Goal: Task Accomplishment & Management: Manage account settings

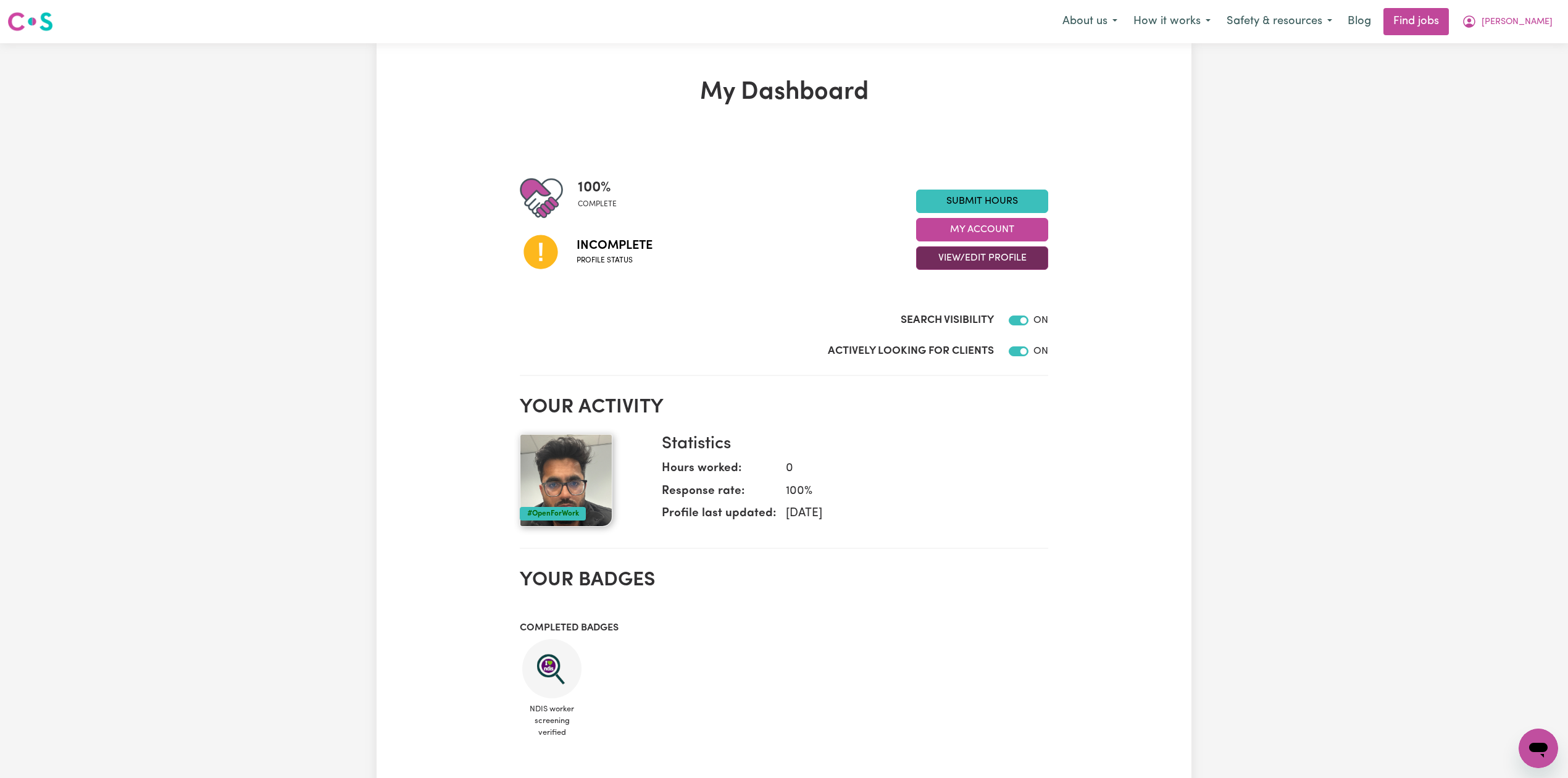
click at [981, 263] on button "View/Edit Profile" at bounding box center [982, 258] width 132 height 24
click at [961, 310] on link "Edit Profile" at bounding box center [974, 314] width 115 height 25
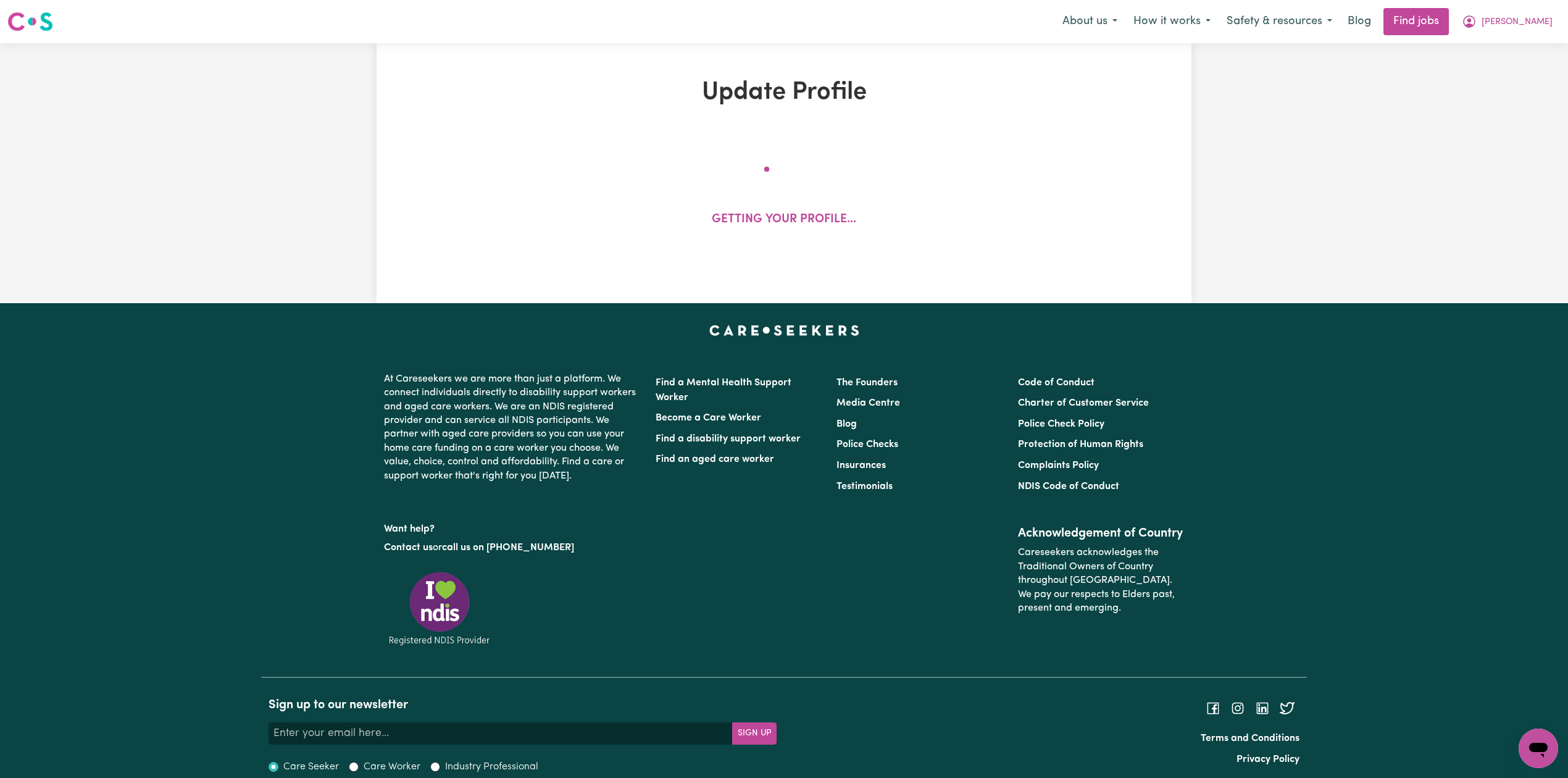
select select "[DEMOGRAPHIC_DATA]"
select select "Student Visa"
select select "Studying a healthcare related degree or qualification"
select select "40"
select select "50"
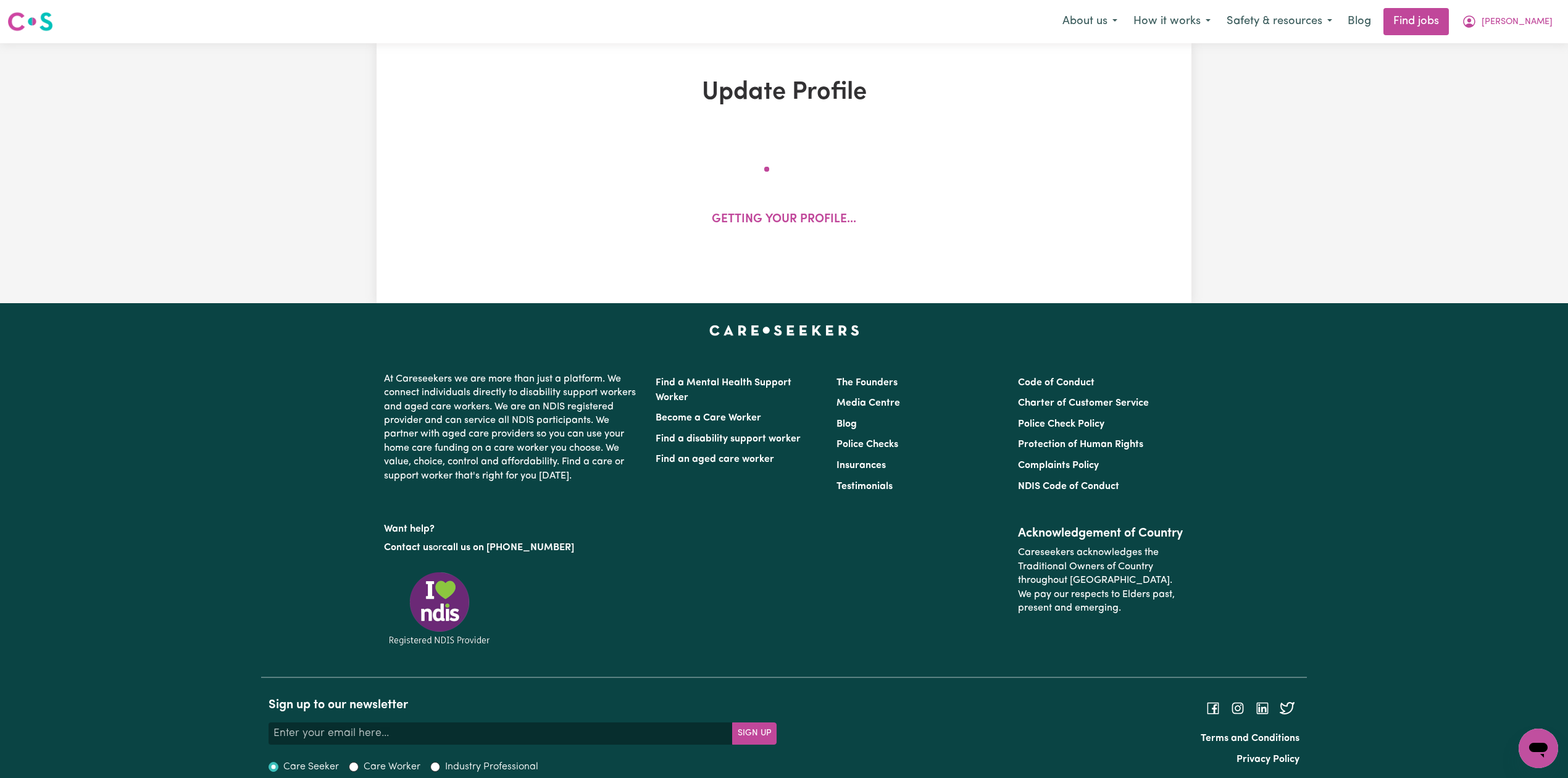
select select "58"
select select "70"
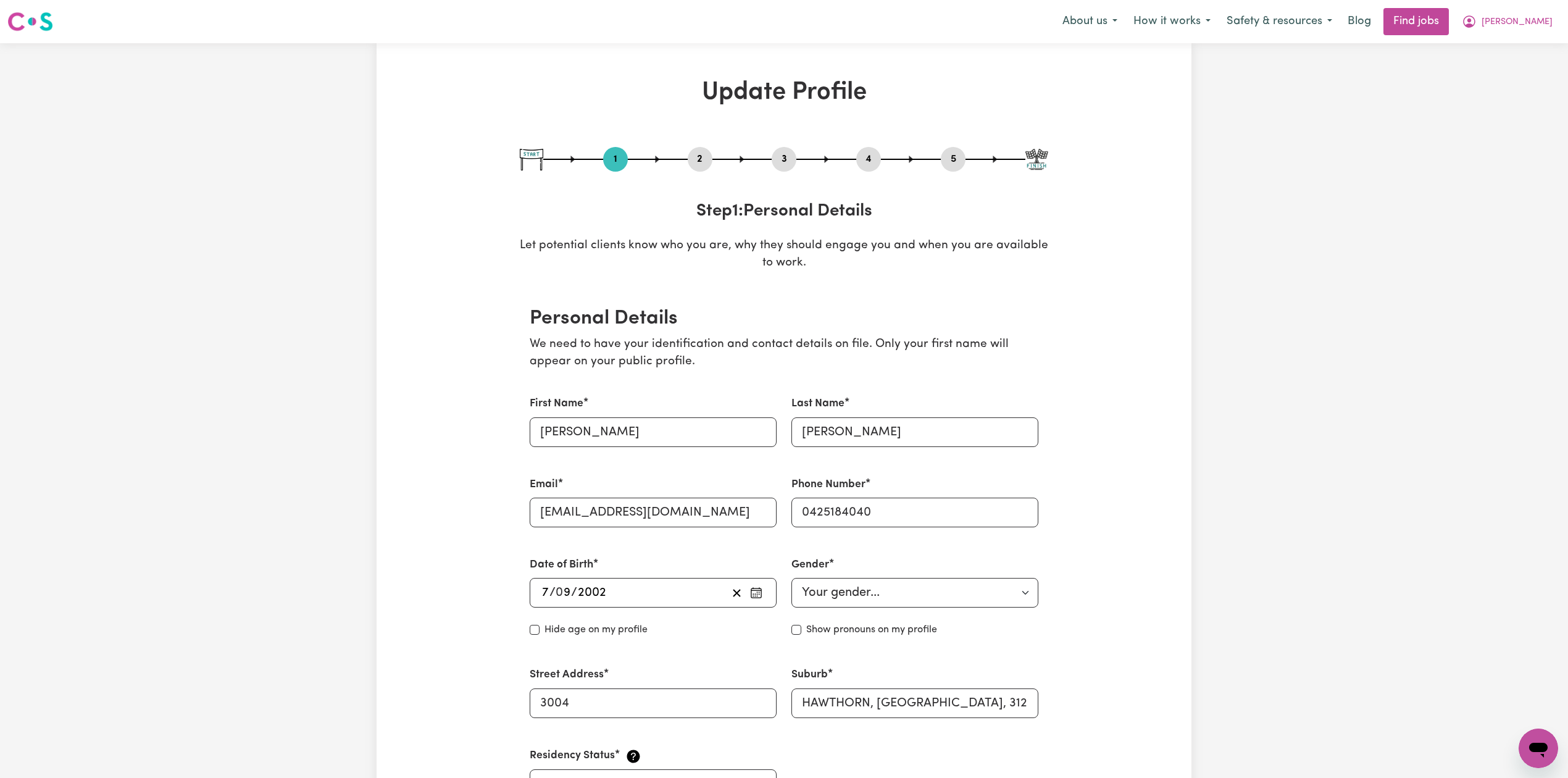
drag, startPoint x: 699, startPoint y: 159, endPoint x: 709, endPoint y: 160, distance: 10.0
click at [701, 158] on button "2" at bounding box center [700, 159] width 25 height 16
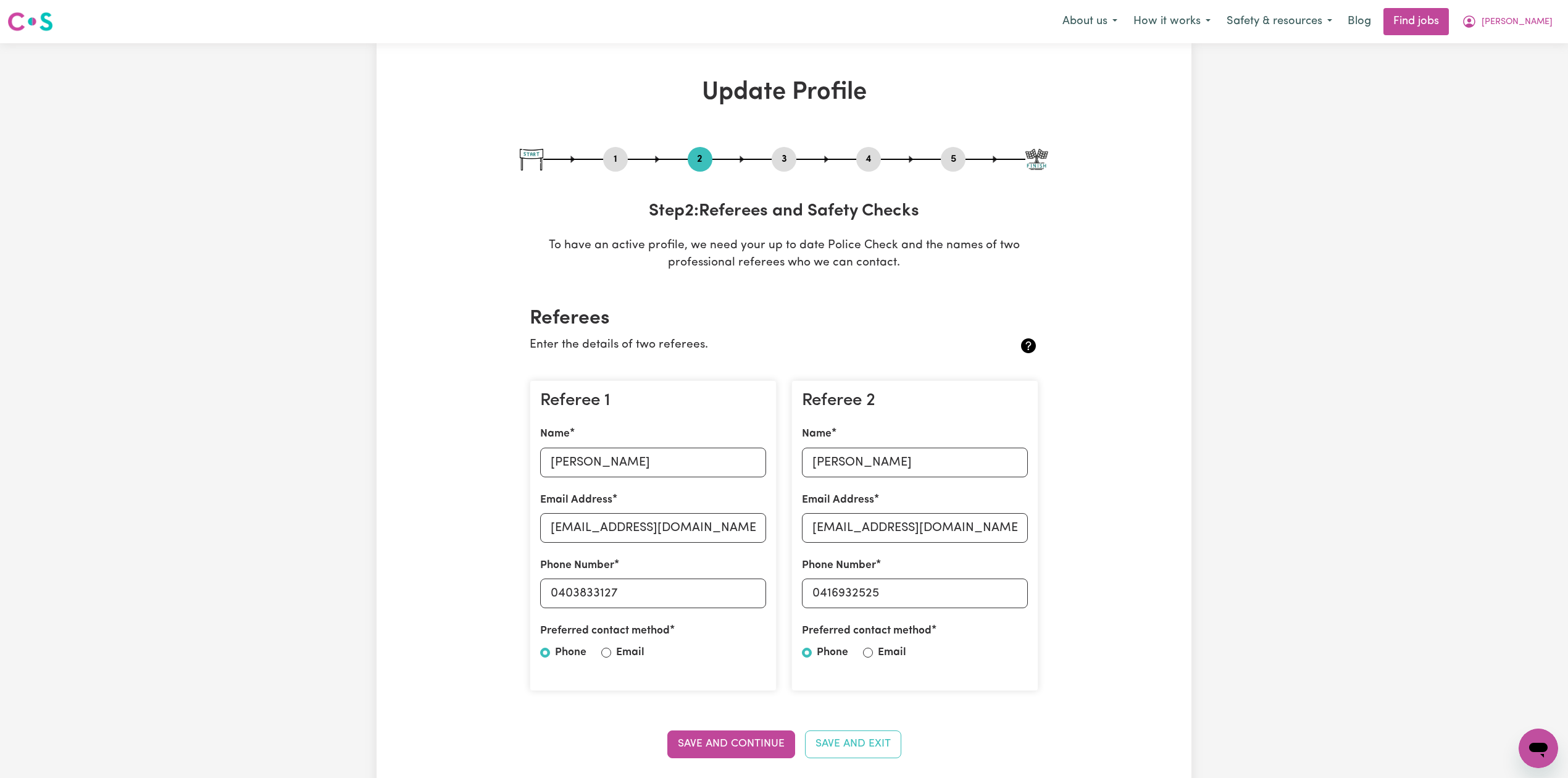
scroll to position [82, 0]
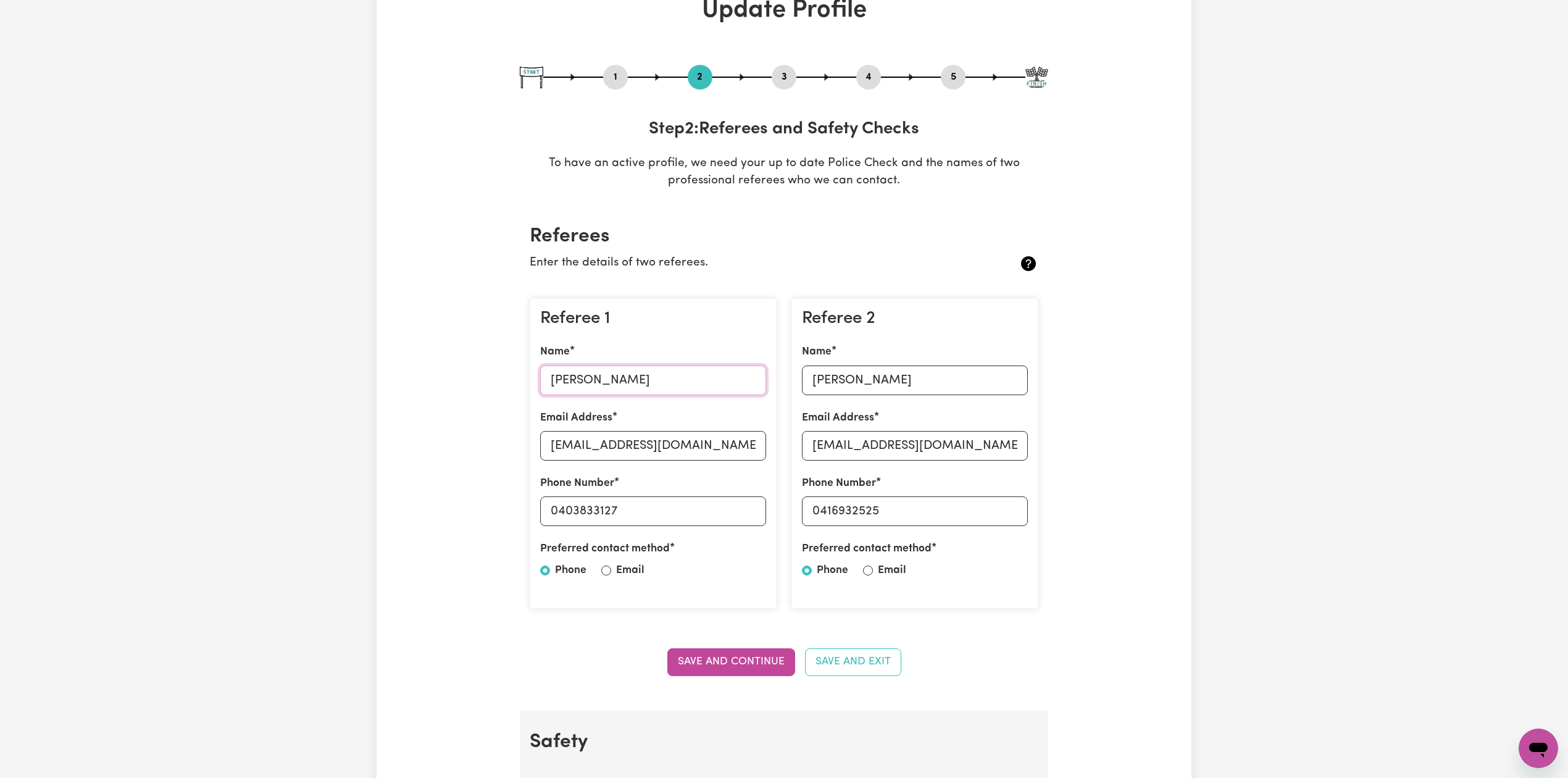
click at [629, 375] on input "[PERSON_NAME]" at bounding box center [653, 380] width 226 height 30
click at [715, 383] on input "[PERSON_NAME]" at bounding box center [653, 380] width 226 height 30
click at [620, 457] on input "[EMAIL_ADDRESS][DOMAIN_NAME]" at bounding box center [653, 446] width 226 height 30
click at [600, 514] on input "0403833127" at bounding box center [653, 512] width 226 height 30
drag, startPoint x: 559, startPoint y: 508, endPoint x: 689, endPoint y: 522, distance: 130.8
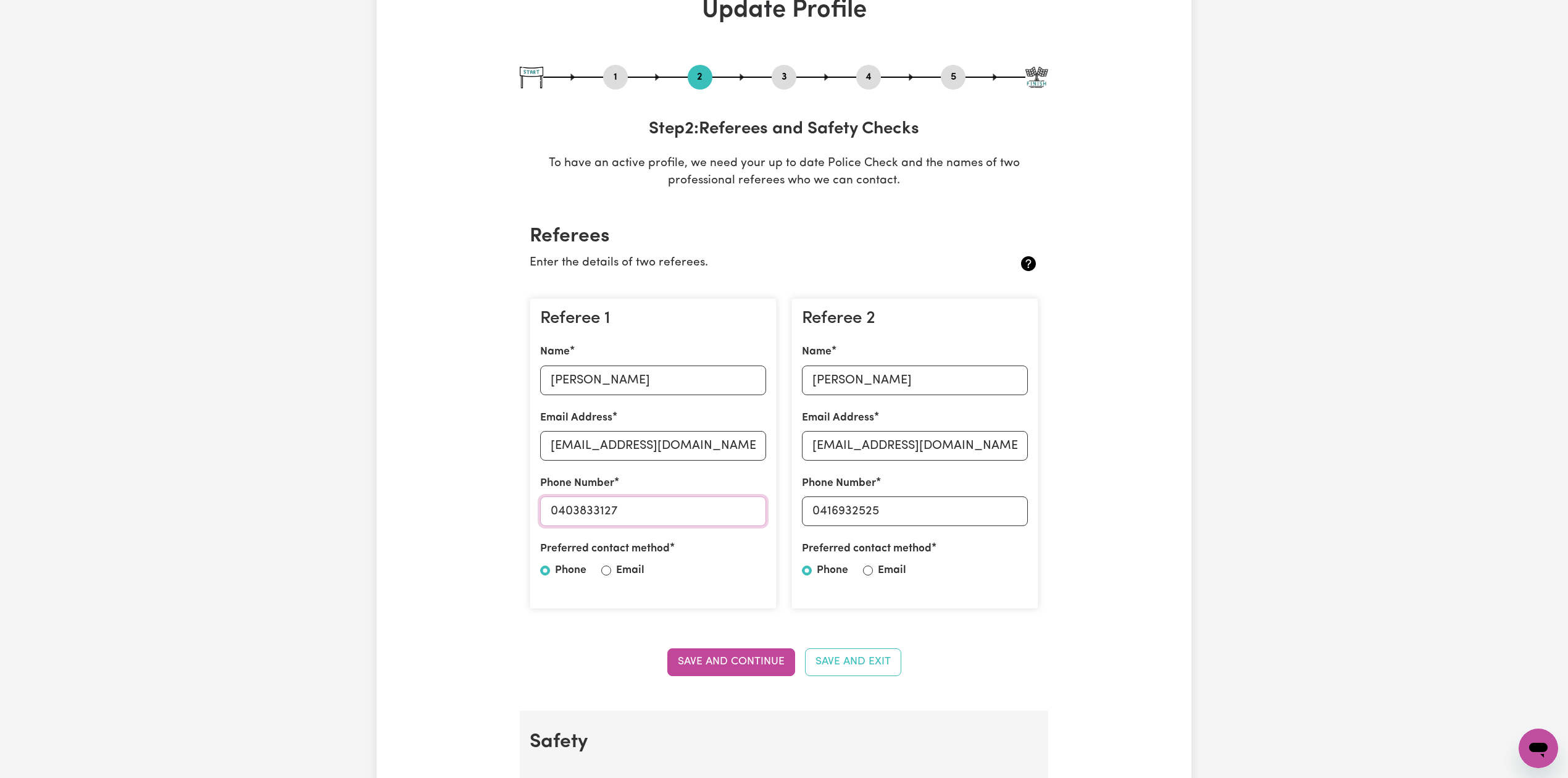
click at [689, 522] on input "0403833127" at bounding box center [653, 512] width 226 height 30
click at [899, 373] on input "[PERSON_NAME]" at bounding box center [914, 380] width 226 height 30
click at [892, 436] on input "[EMAIL_ADDRESS][DOMAIN_NAME]" at bounding box center [914, 446] width 226 height 30
drag, startPoint x: 821, startPoint y: 509, endPoint x: 929, endPoint y: 509, distance: 108.0
click at [929, 509] on input "0416932525" at bounding box center [914, 512] width 226 height 30
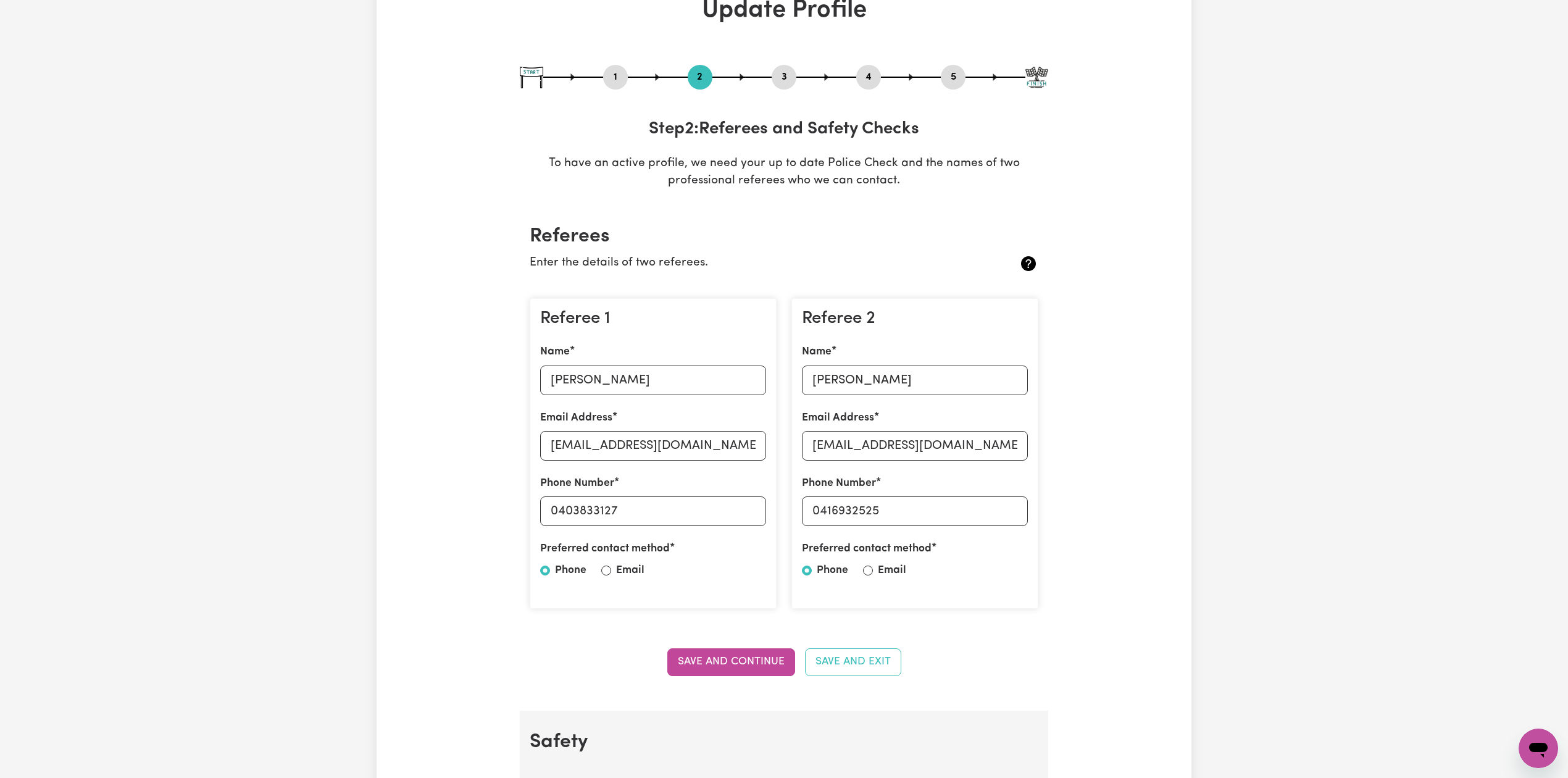
click at [954, 73] on button "5" at bounding box center [953, 77] width 25 height 16
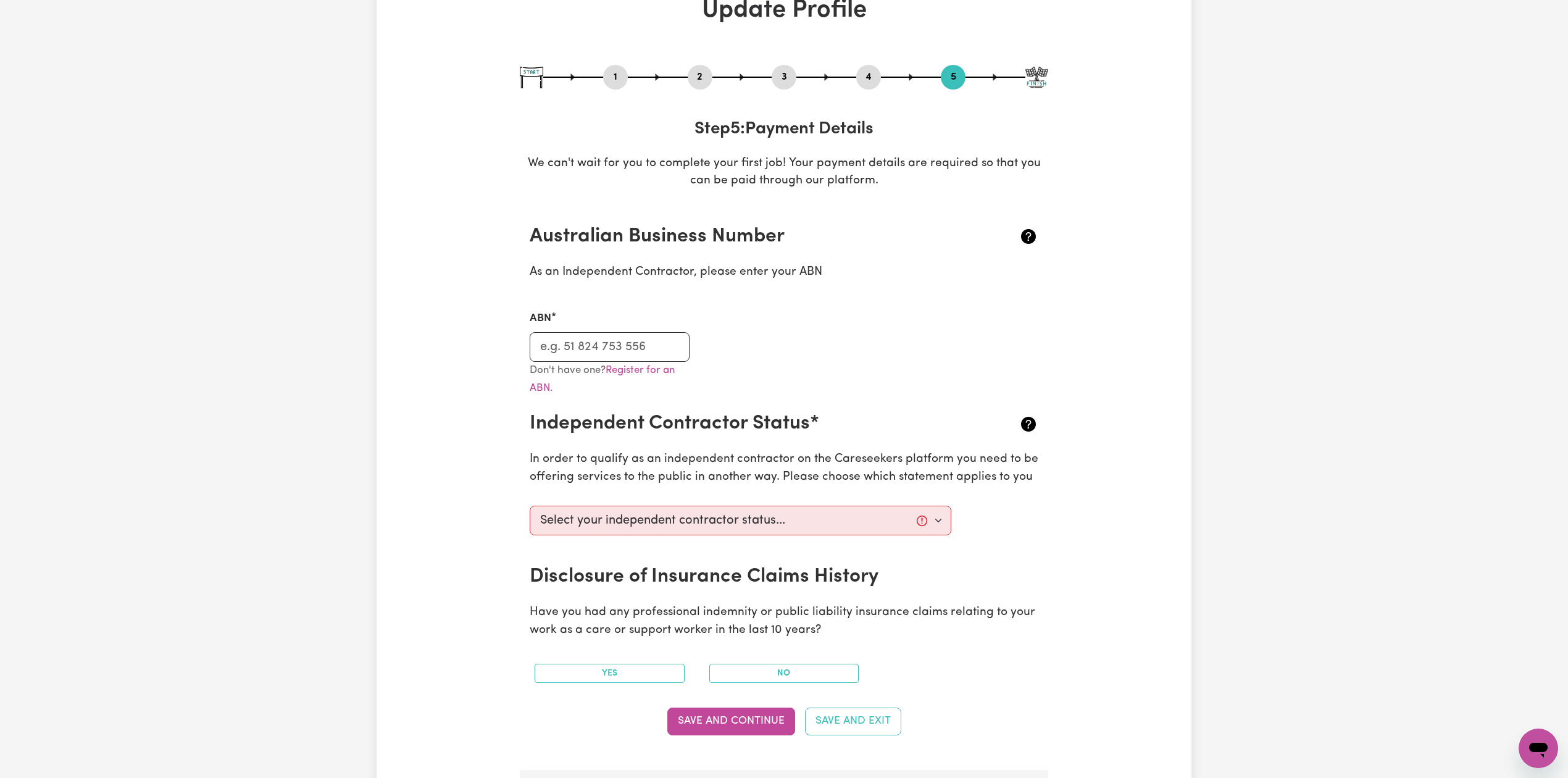
click at [694, 78] on button "2" at bounding box center [700, 77] width 25 height 16
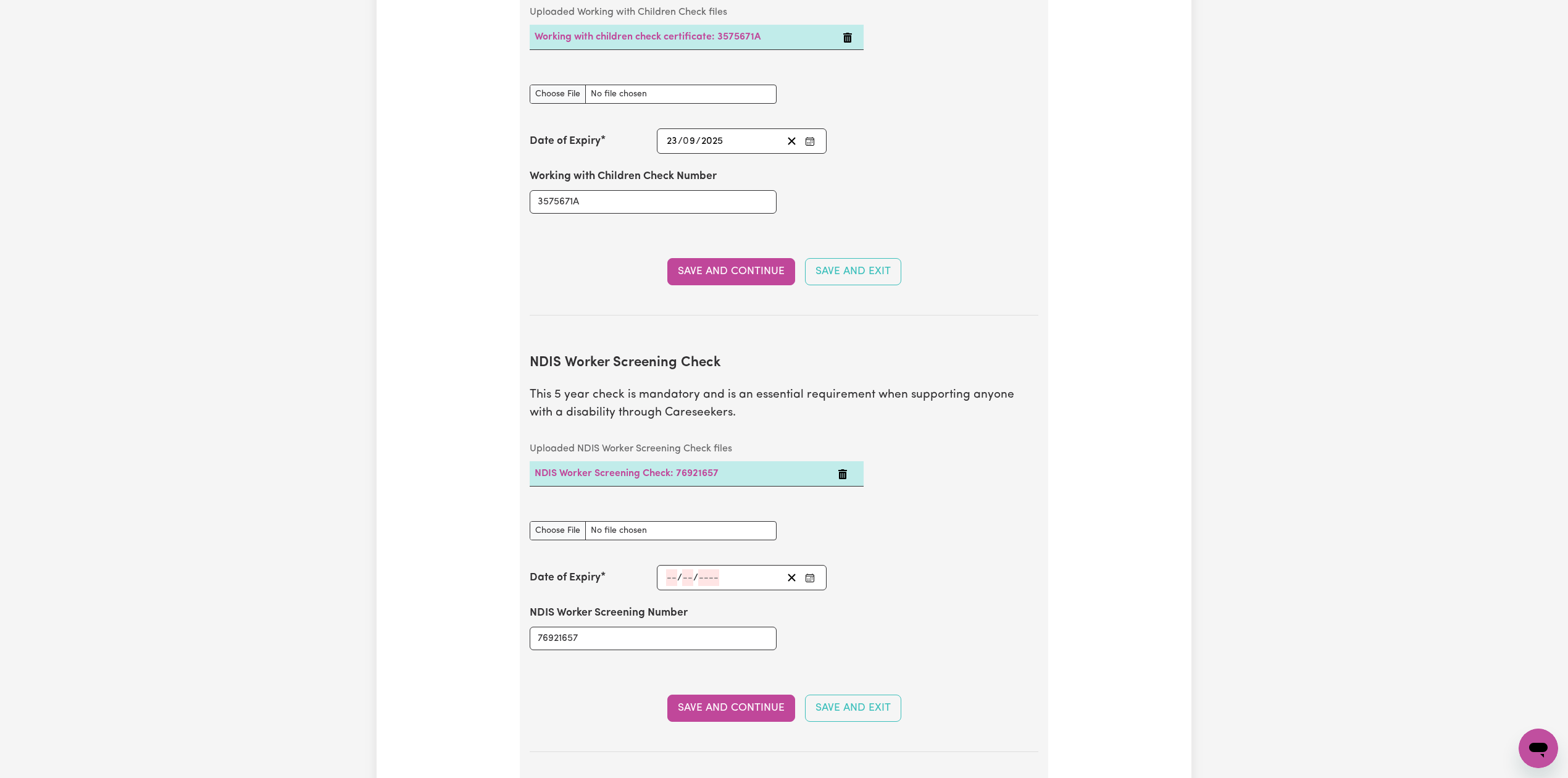
scroll to position [1223, 0]
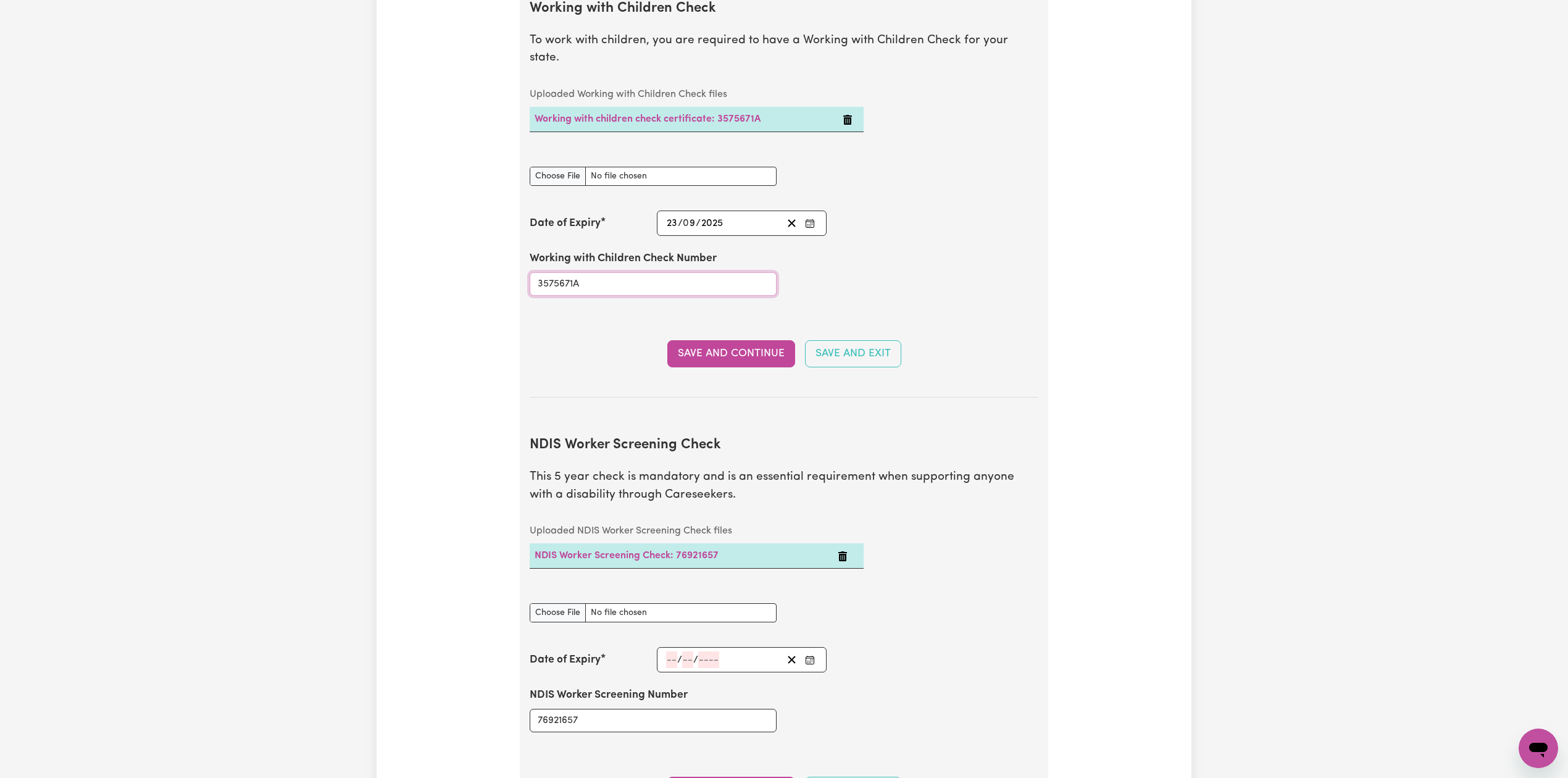
click at [596, 272] on input "3575671A" at bounding box center [653, 284] width 247 height 24
paste input "-01"
click at [582, 272] on input "3575671A-01" at bounding box center [653, 284] width 247 height 24
type input "3575671A-01"
click at [570, 167] on input "Working with Children Check document" at bounding box center [653, 176] width 247 height 19
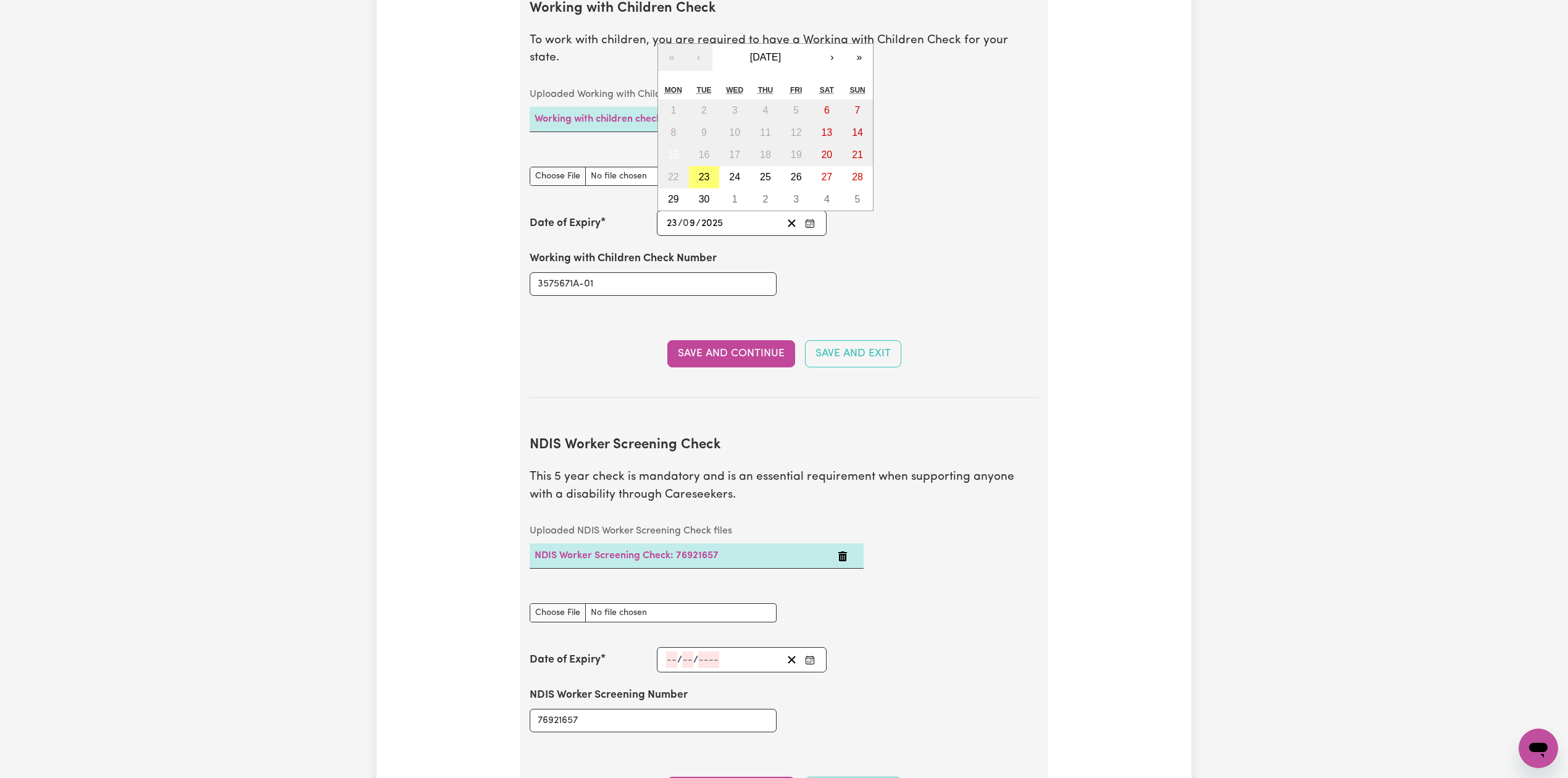
click at [687, 215] on input "9" at bounding box center [689, 223] width 12 height 16
click at [764, 52] on span "[DATE]" at bounding box center [765, 57] width 31 height 11
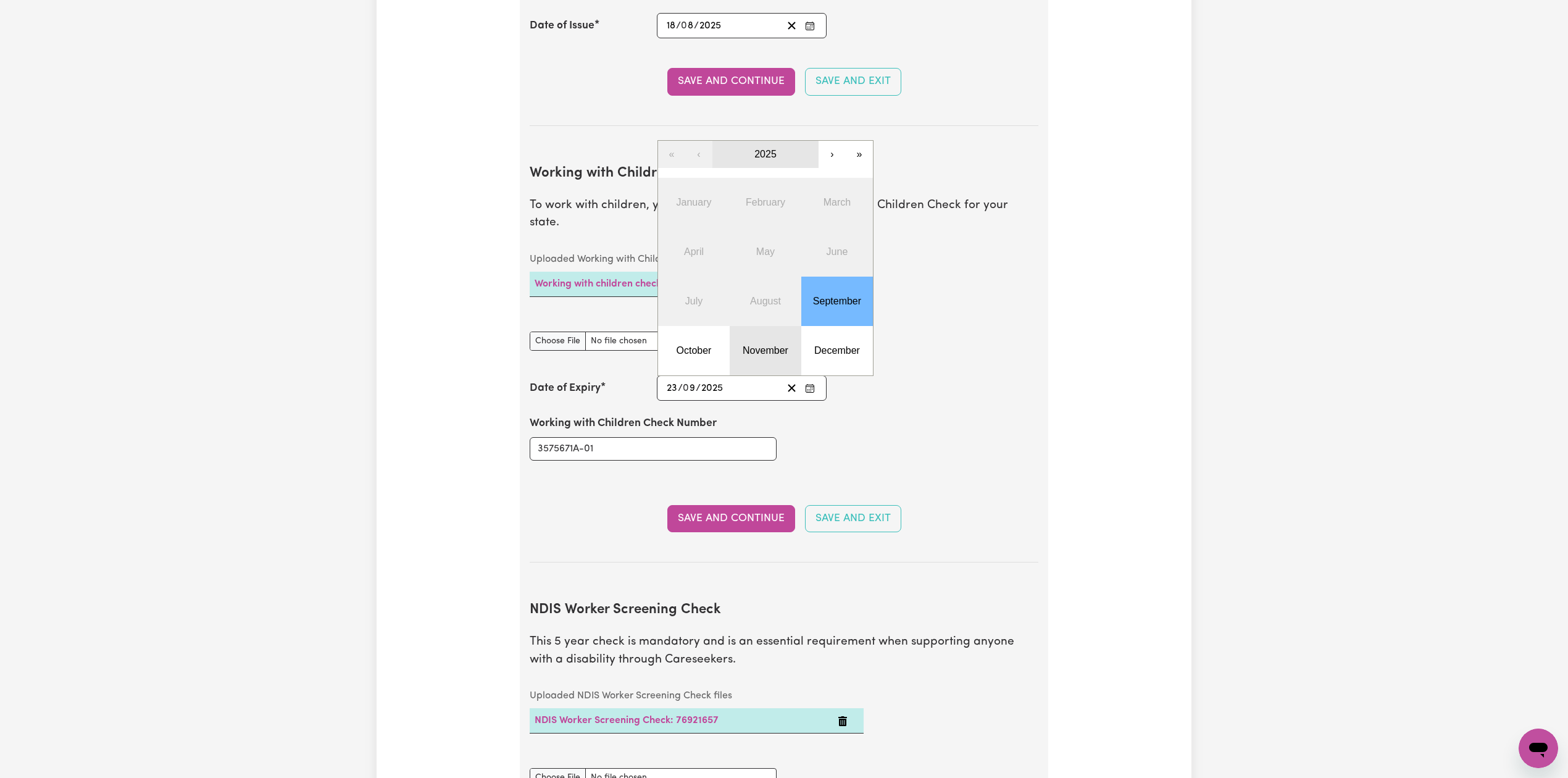
scroll to position [976, 0]
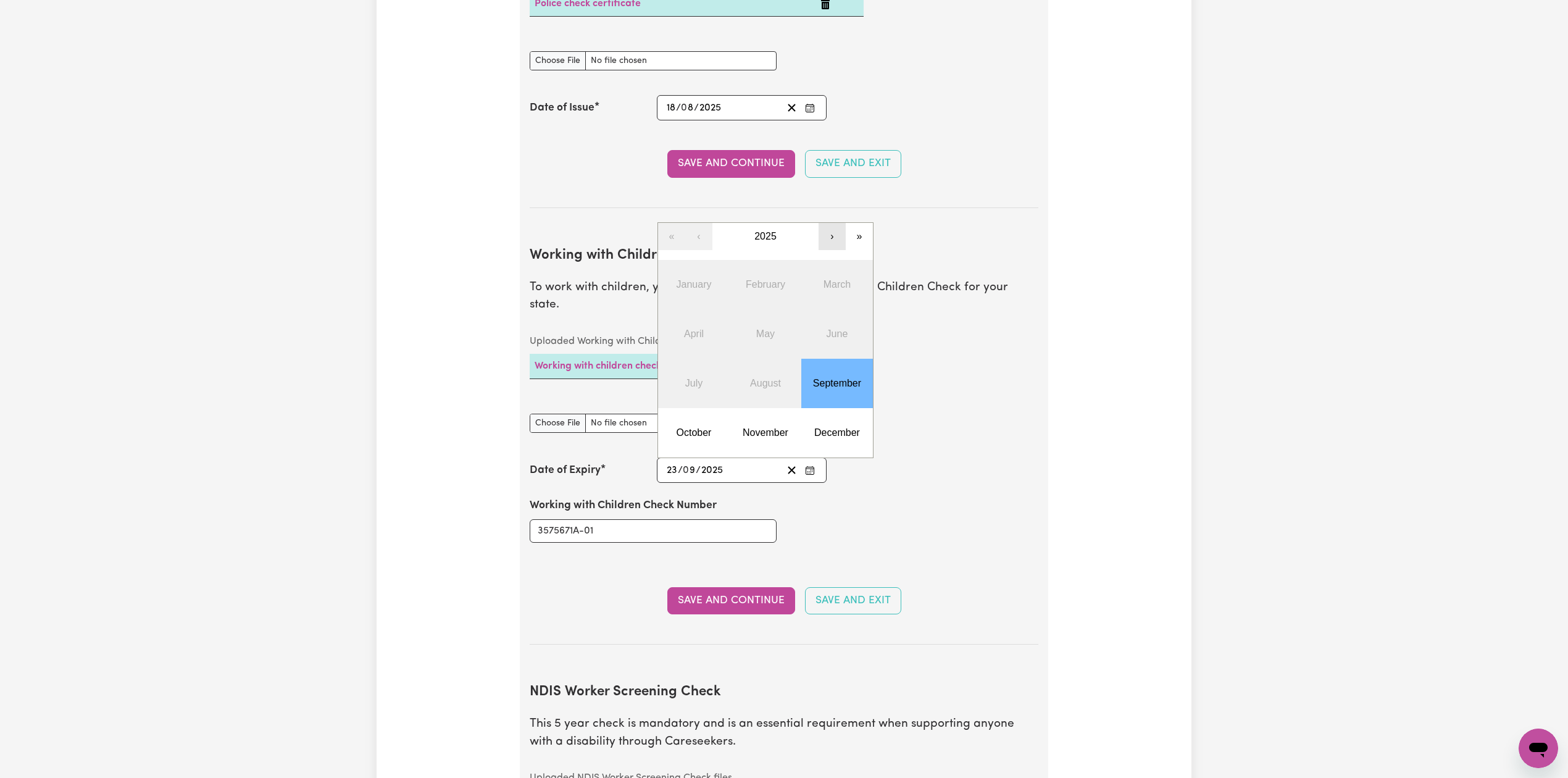
click at [821, 225] on button "›" at bounding box center [832, 237] width 27 height 27
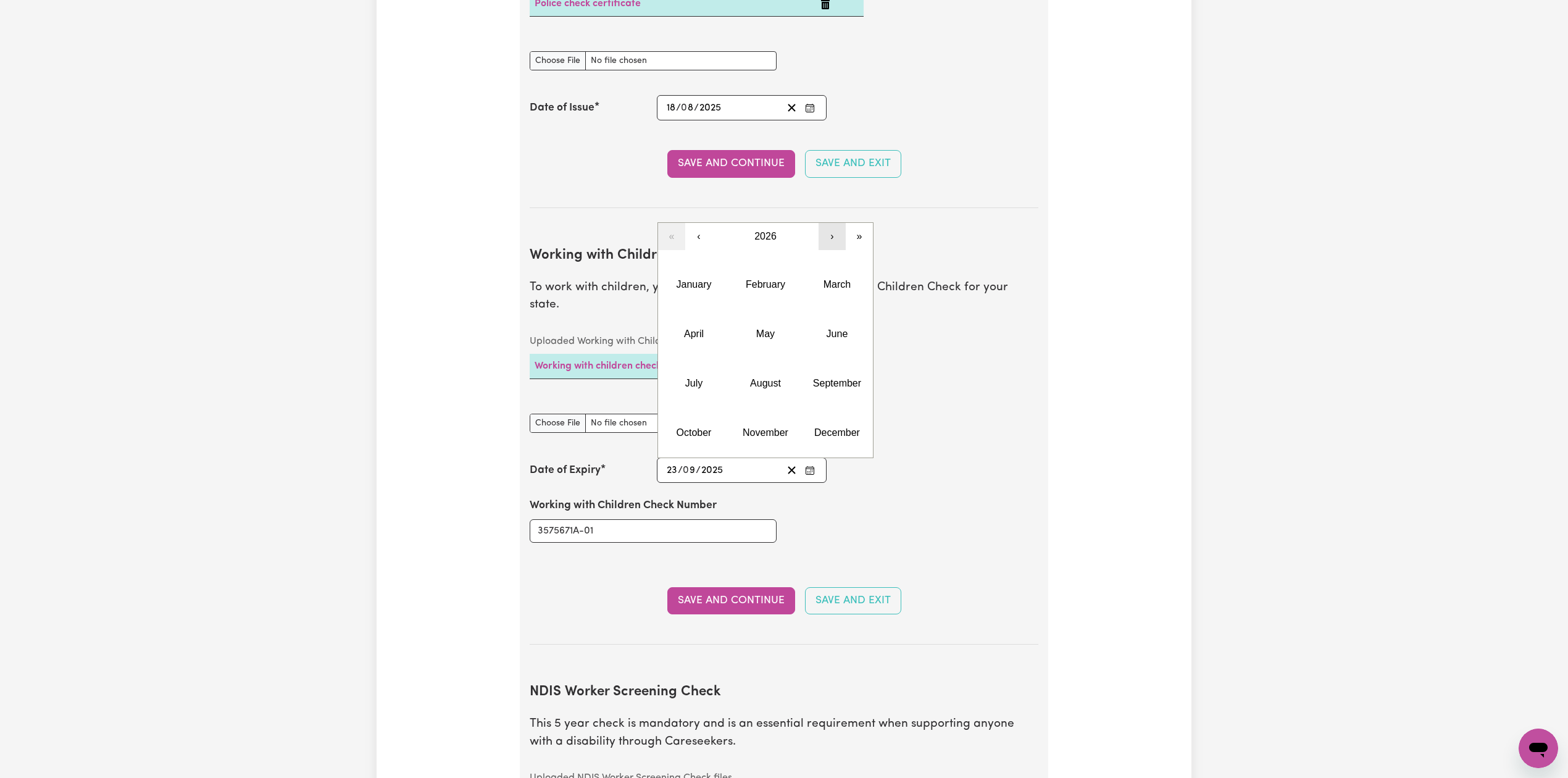
click at [827, 225] on button "›" at bounding box center [832, 237] width 27 height 27
click at [831, 376] on button "September" at bounding box center [837, 383] width 72 height 49
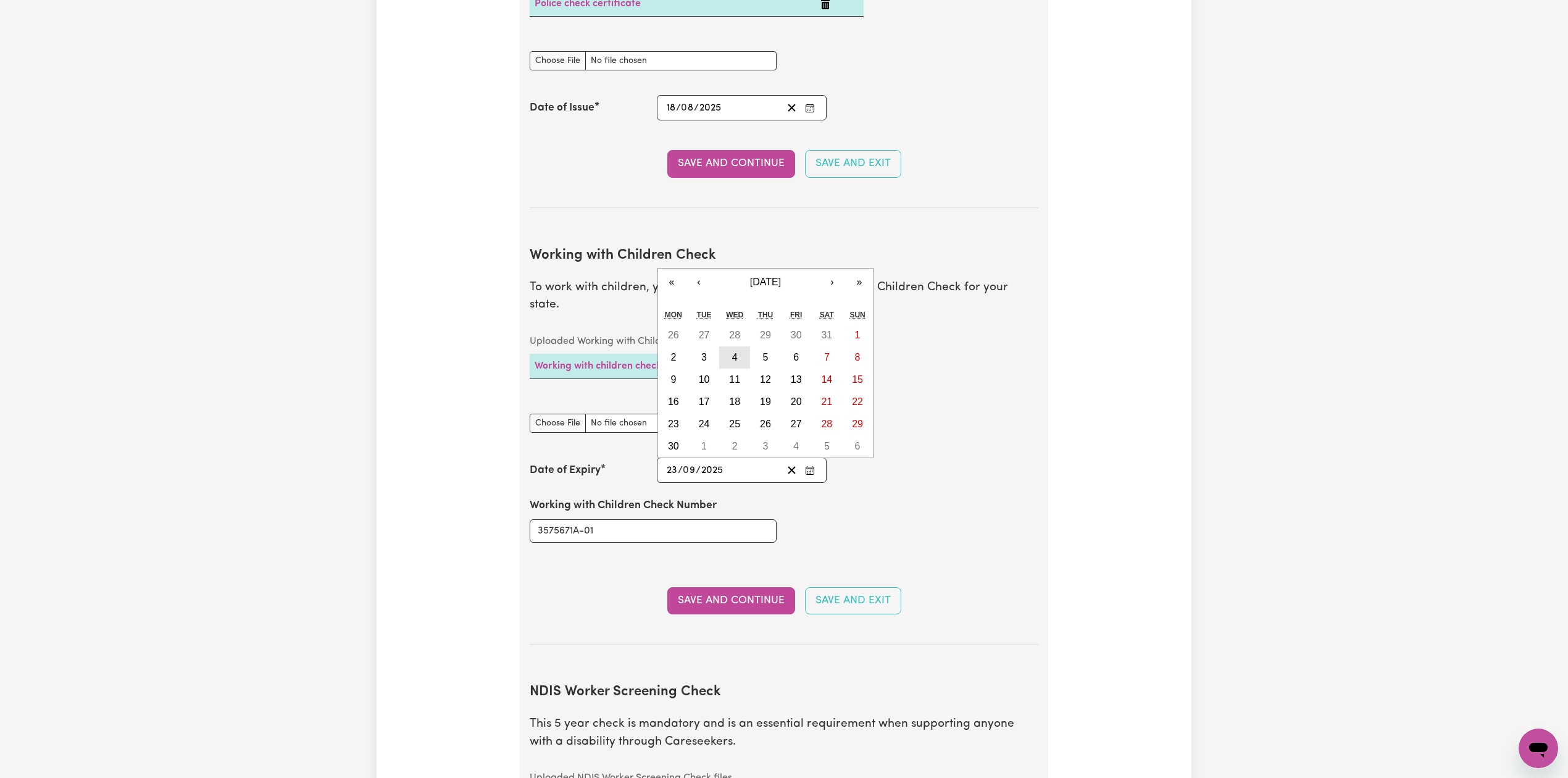
click at [733, 352] on abbr "4" at bounding box center [735, 357] width 6 height 11
type input "[DATE]"
type input "4"
type input "2030"
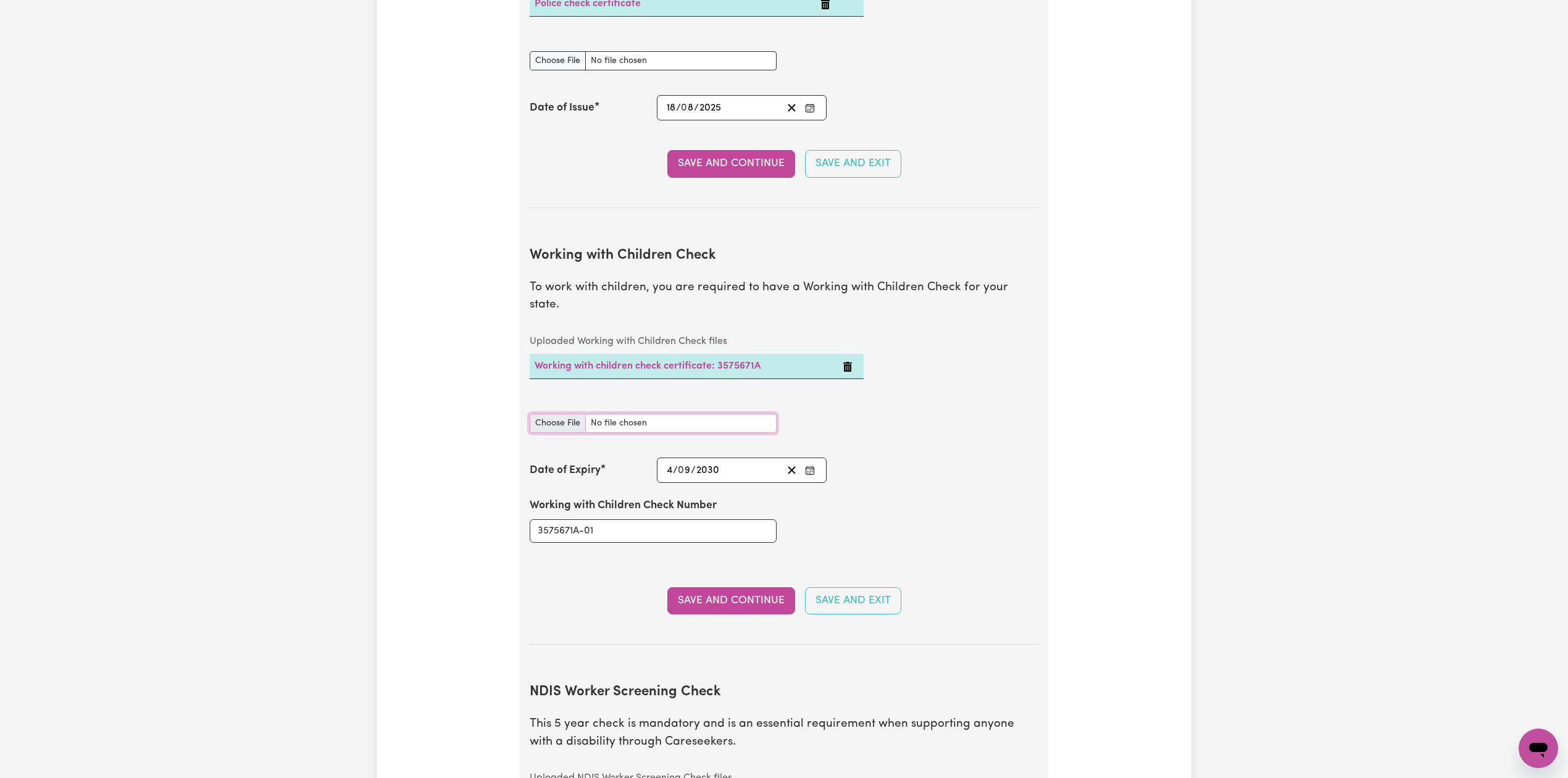
click at [551, 414] on input "Working with Children Check document" at bounding box center [653, 423] width 247 height 19
type input "C:\fakepath\[PERSON_NAME] WWCC 3575671A-01 - 04092030.png"
click at [695, 588] on button "Save and Continue" at bounding box center [731, 601] width 127 height 27
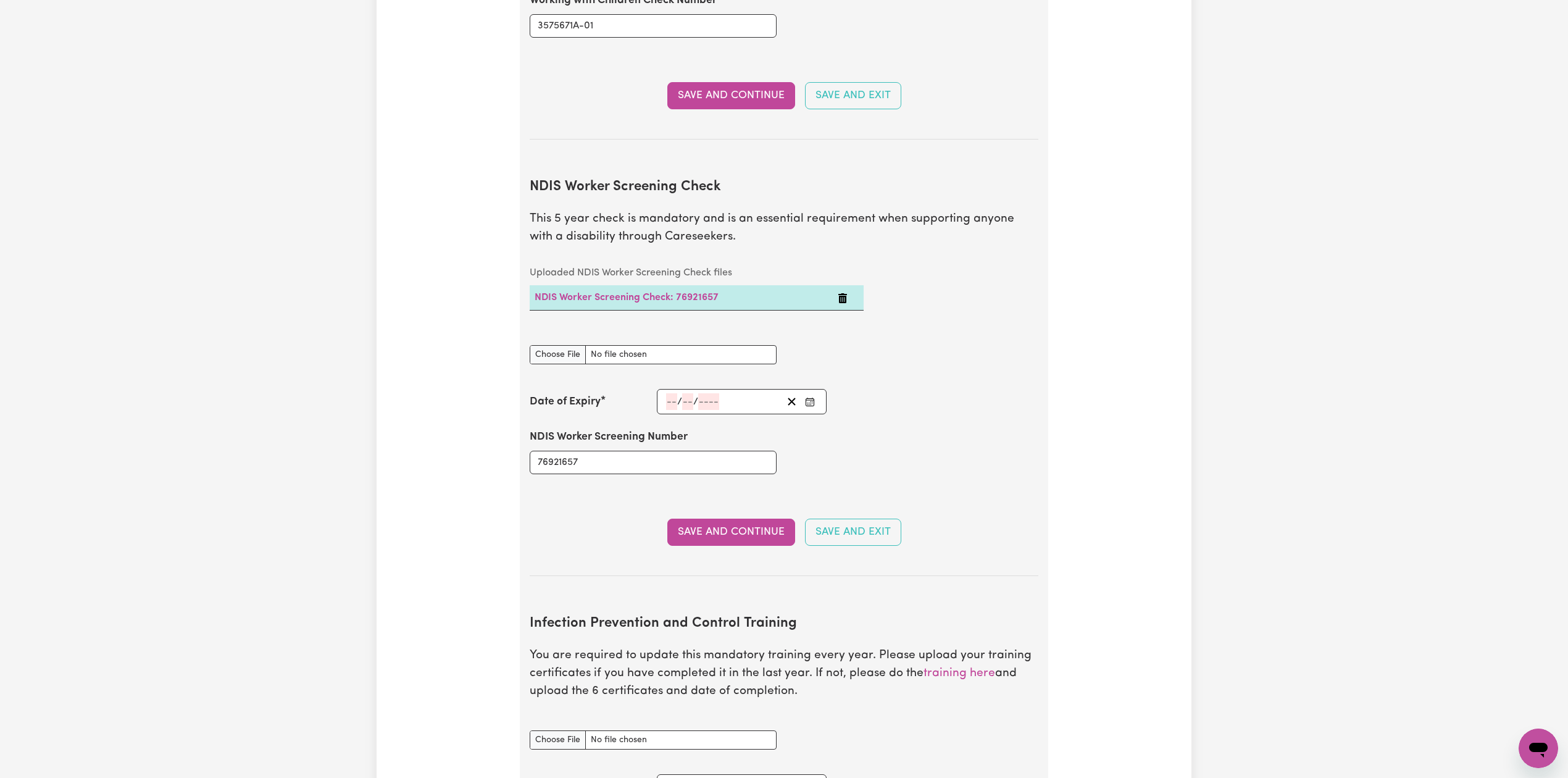
scroll to position [1629, 0]
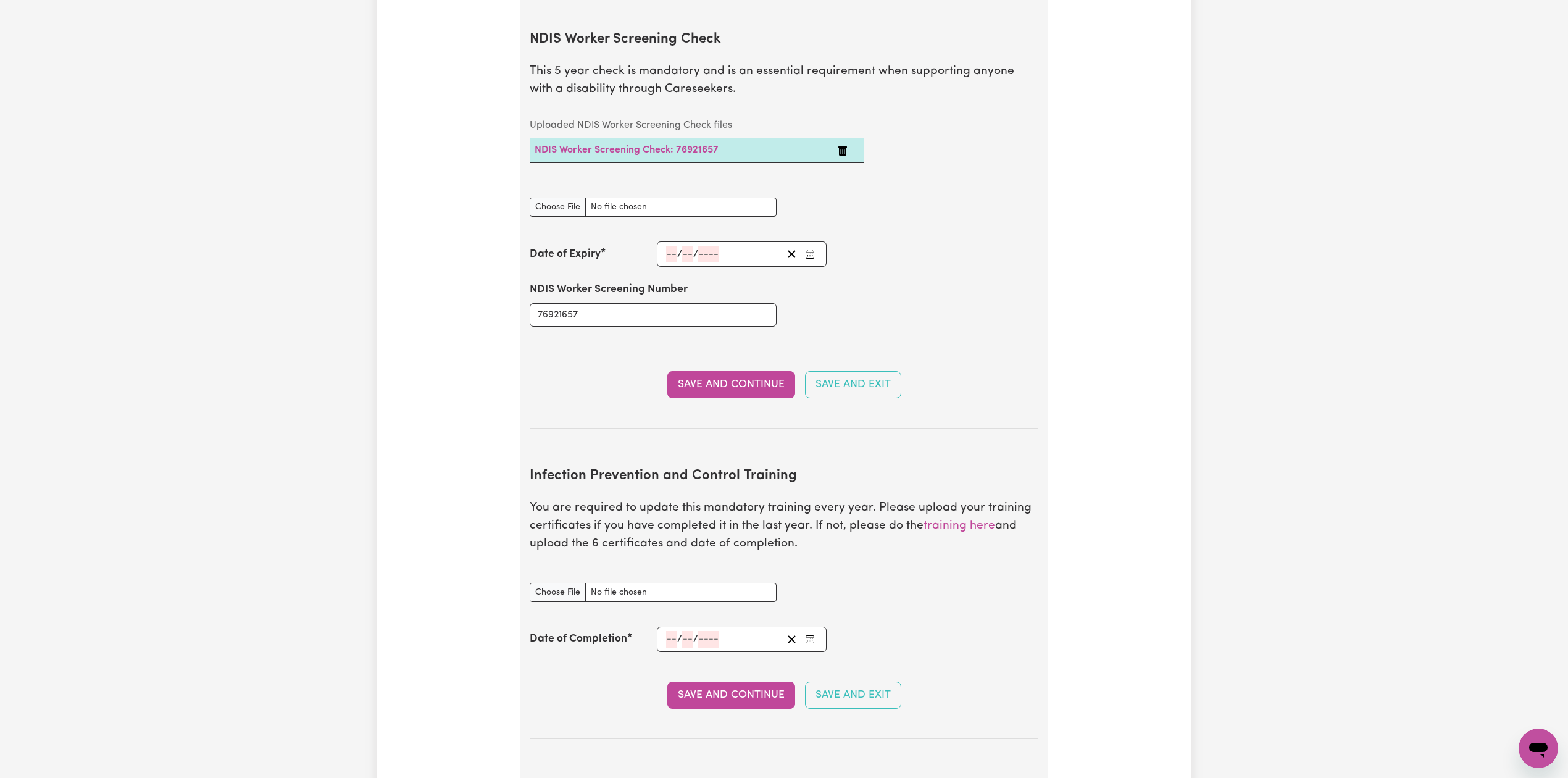
click at [809, 249] on icon "Enter the Date of Expiry of your NDIS Worker Screening Check" at bounding box center [810, 254] width 10 height 10
click at [781, 83] on span "[DATE]" at bounding box center [765, 88] width 31 height 11
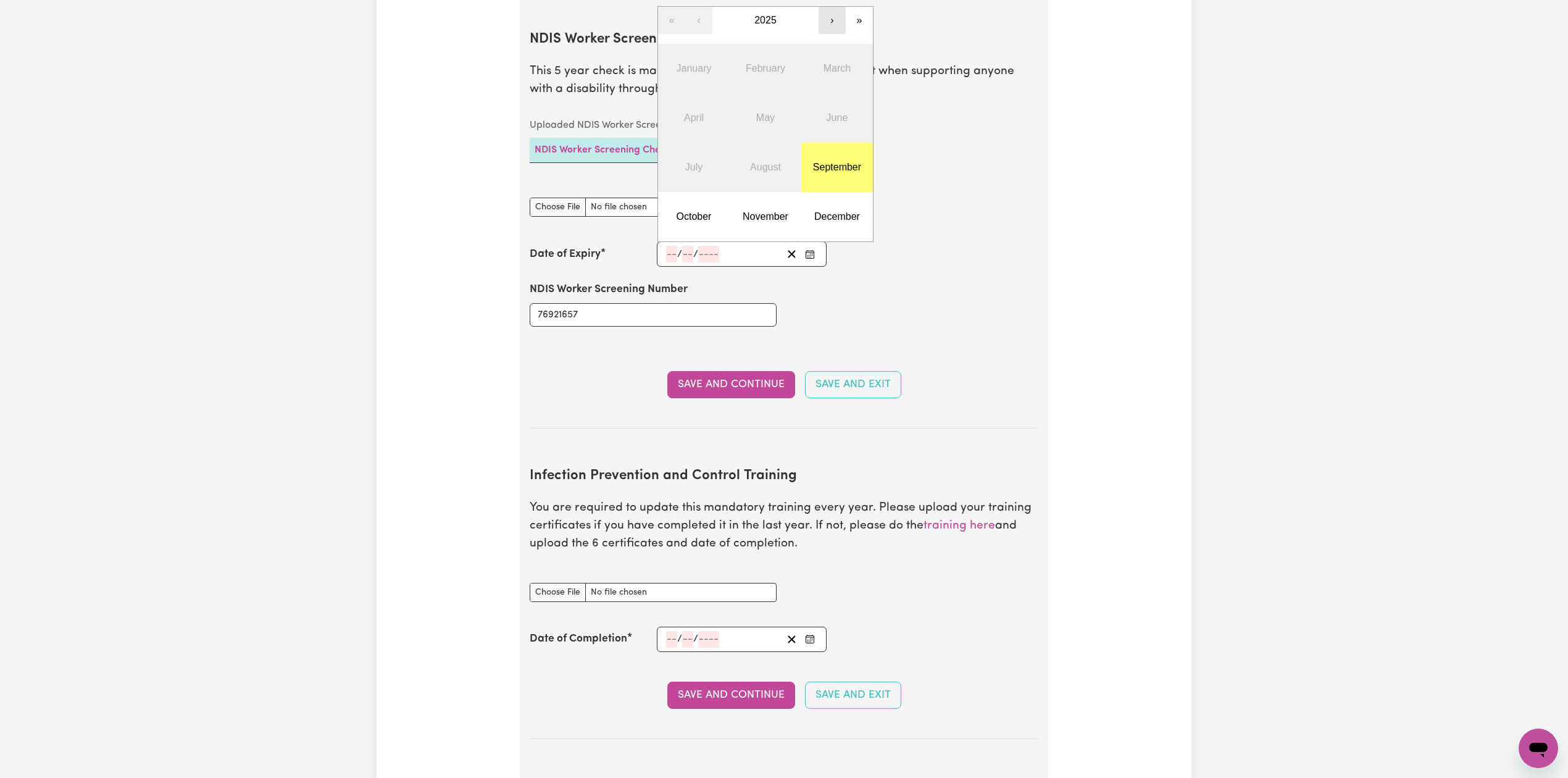
click at [838, 11] on button "›" at bounding box center [832, 21] width 27 height 27
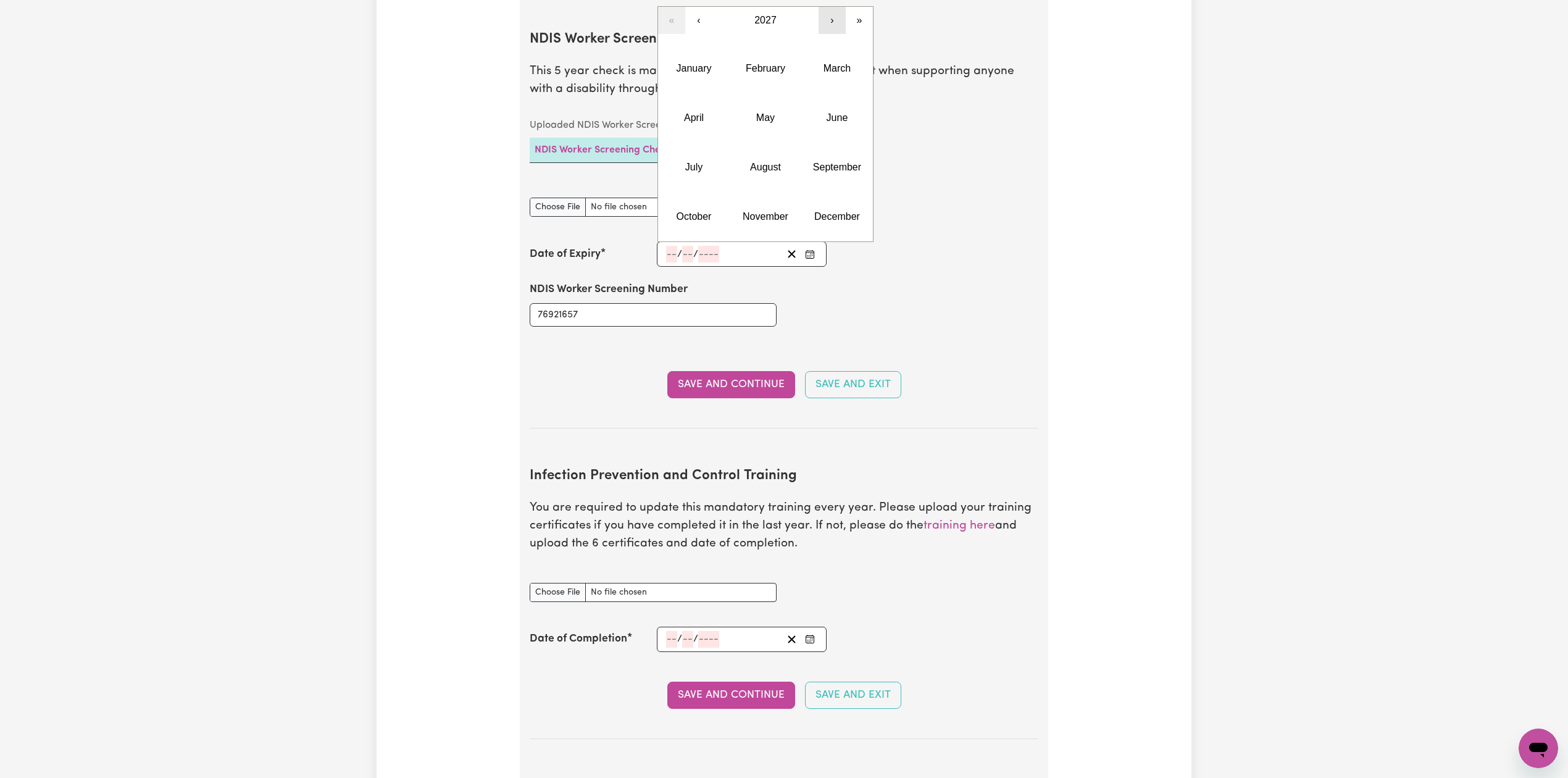
click at [838, 11] on button "›" at bounding box center [832, 21] width 27 height 27
click at [682, 211] on abbr "October" at bounding box center [694, 216] width 35 height 11
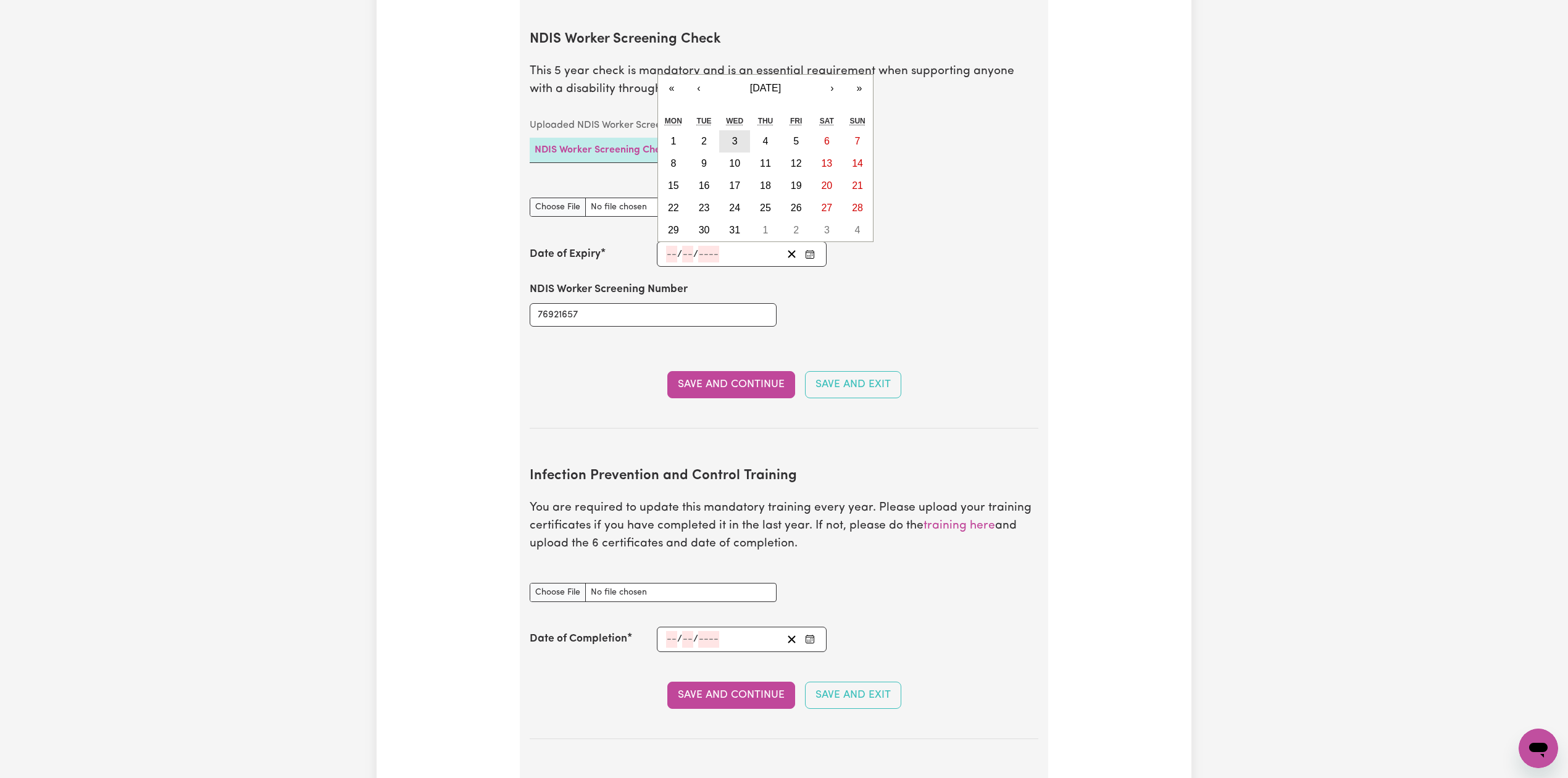
click at [736, 136] on abbr "3" at bounding box center [735, 141] width 6 height 11
type input "[DATE]"
type input "3"
type input "10"
type input "2029"
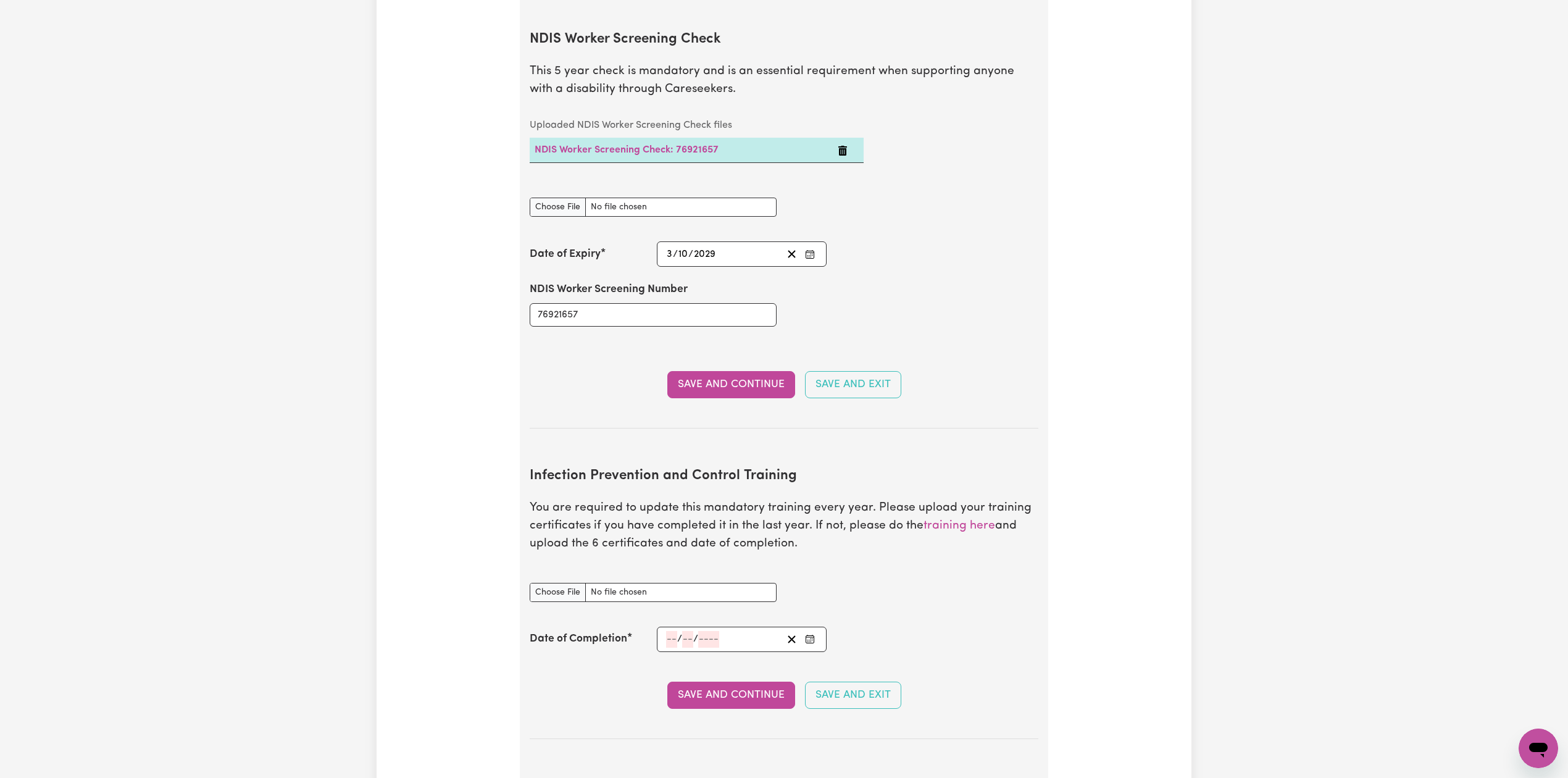
click at [698, 385] on button "Save and Continue" at bounding box center [731, 385] width 127 height 27
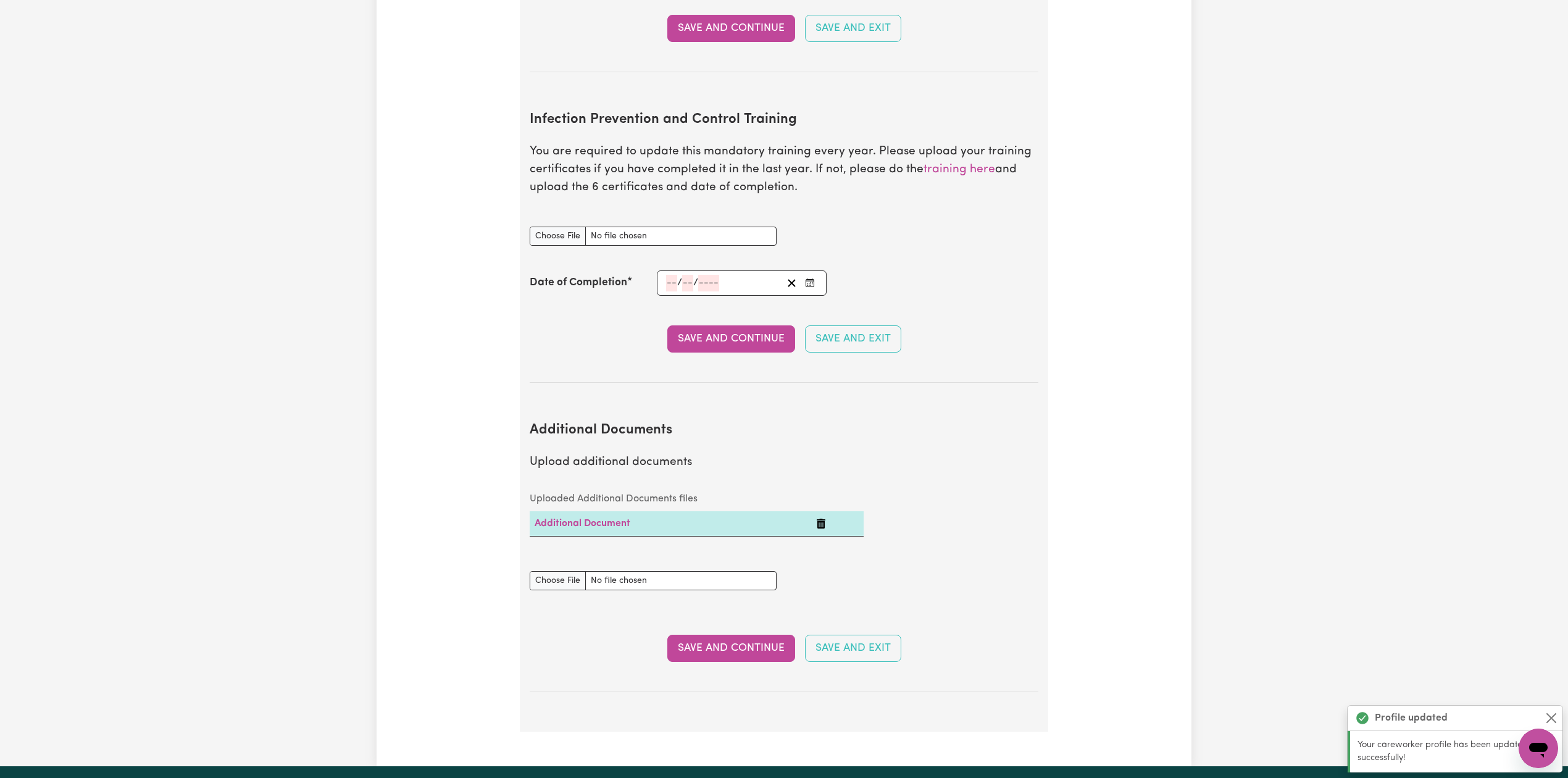
scroll to position [1656, 0]
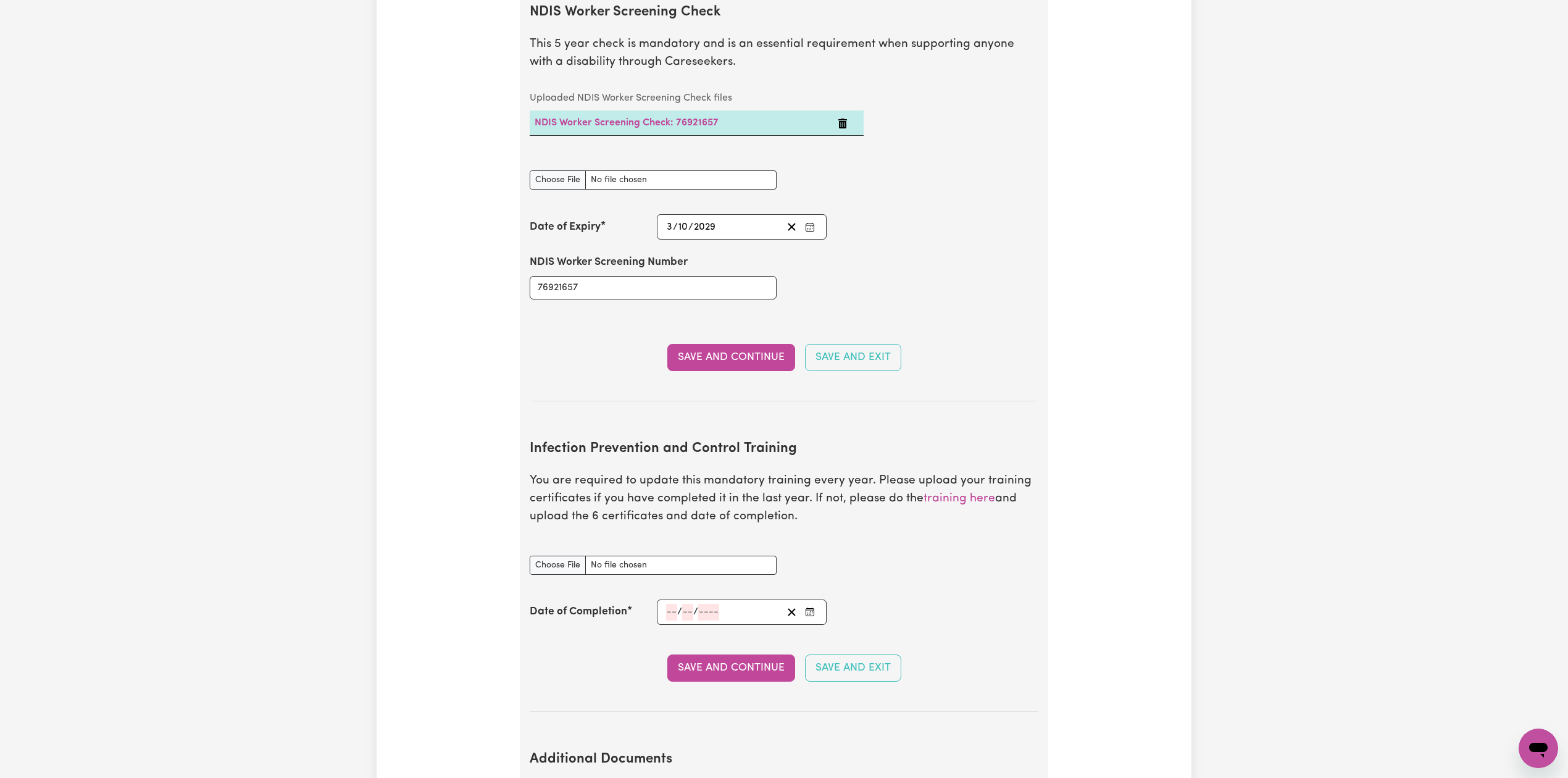
drag, startPoint x: 1447, startPoint y: 281, endPoint x: 1468, endPoint y: 225, distance: 59.8
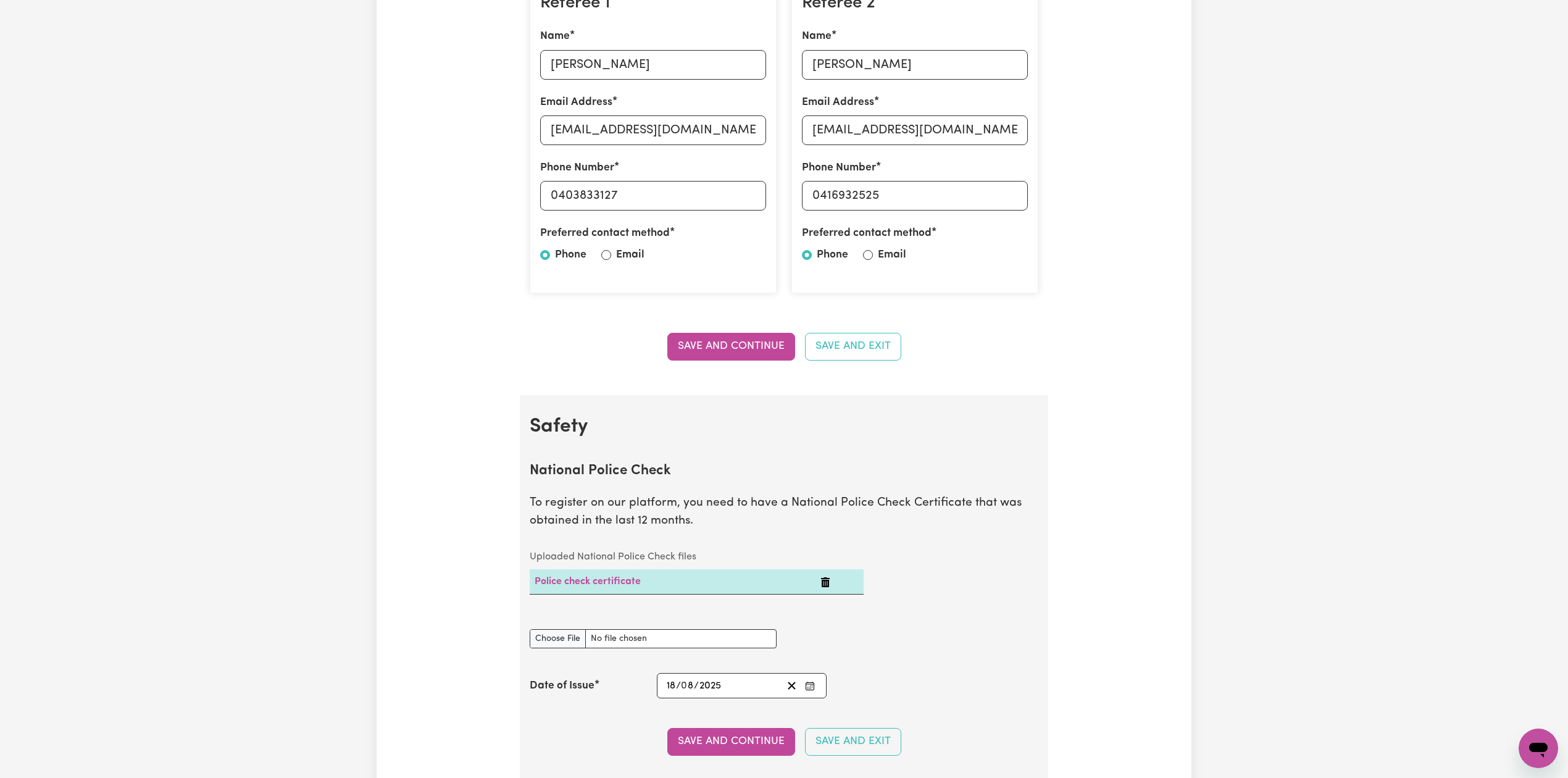
scroll to position [0, 0]
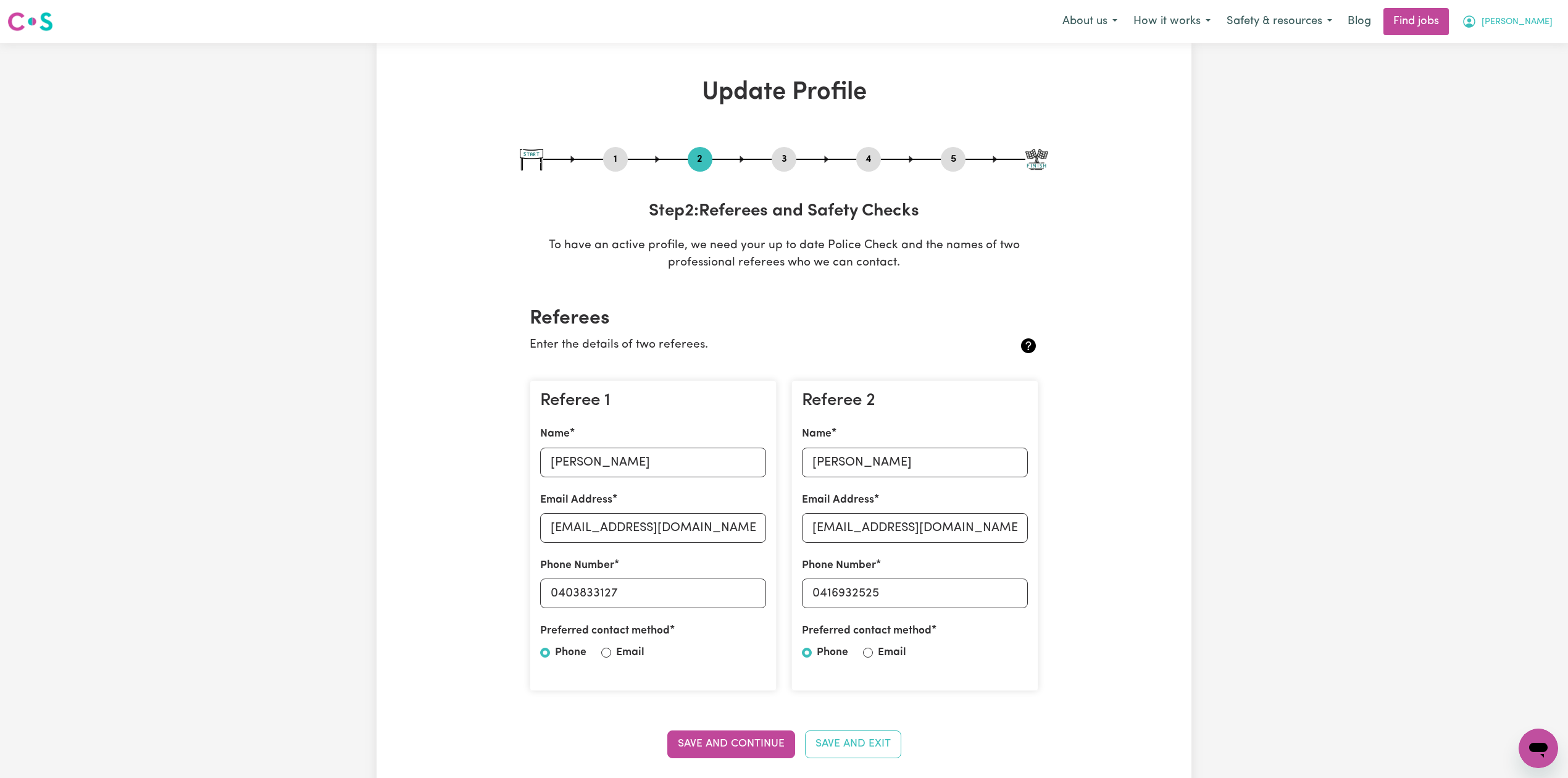
click at [1536, 30] on button "[PERSON_NAME]" at bounding box center [1507, 21] width 107 height 26
click at [1492, 60] on link "My Dashboard" at bounding box center [1511, 71] width 98 height 24
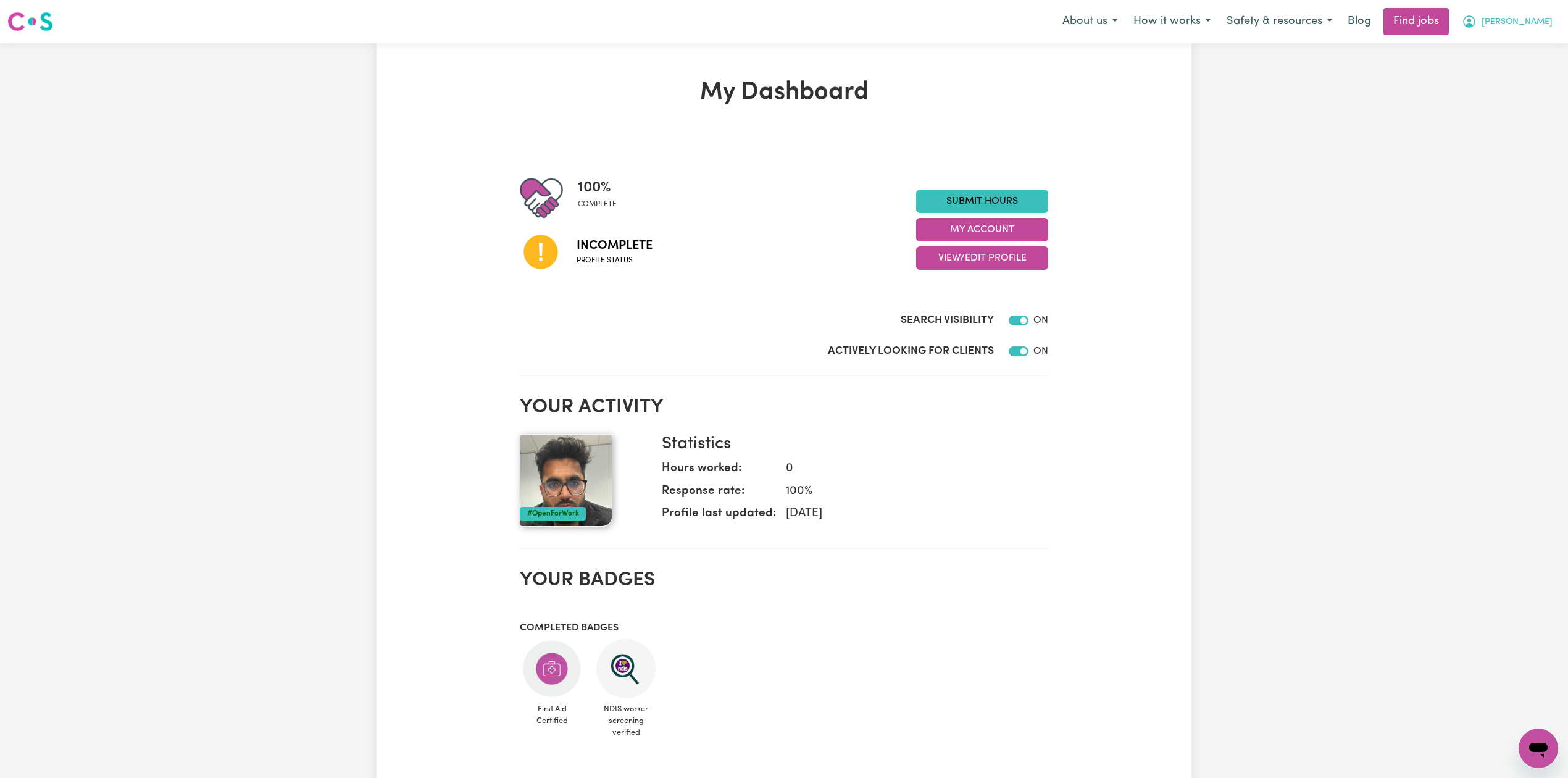
click at [1549, 25] on span "[PERSON_NAME]" at bounding box center [1517, 22] width 71 height 14
click at [1026, 257] on button "View/Edit Profile" at bounding box center [982, 258] width 132 height 24
click at [966, 317] on link "Edit Profile" at bounding box center [974, 314] width 115 height 25
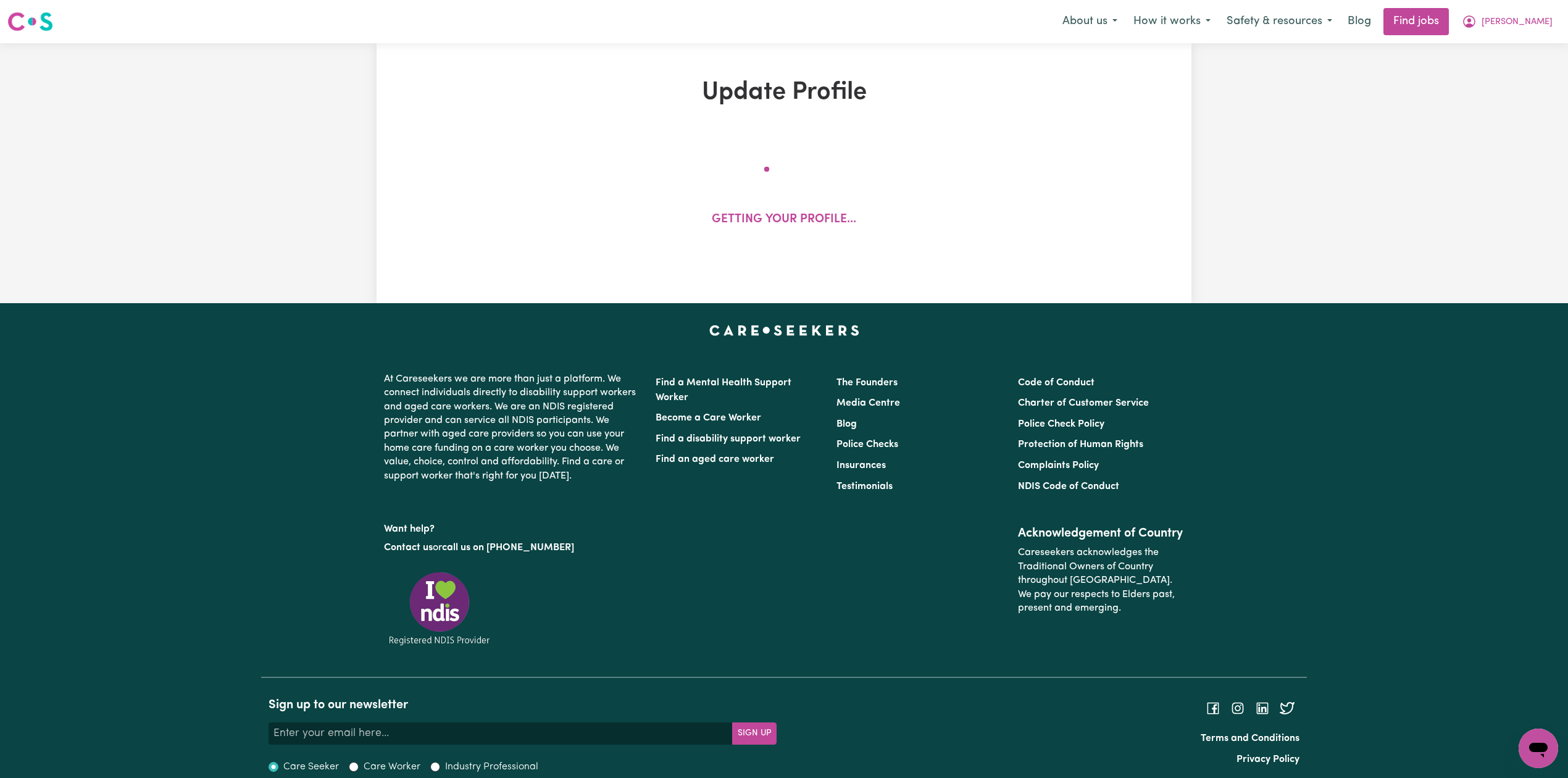
select select "[DEMOGRAPHIC_DATA]"
select select "Student Visa"
select select "Studying a healthcare related degree or qualification"
select select "40"
select select "50"
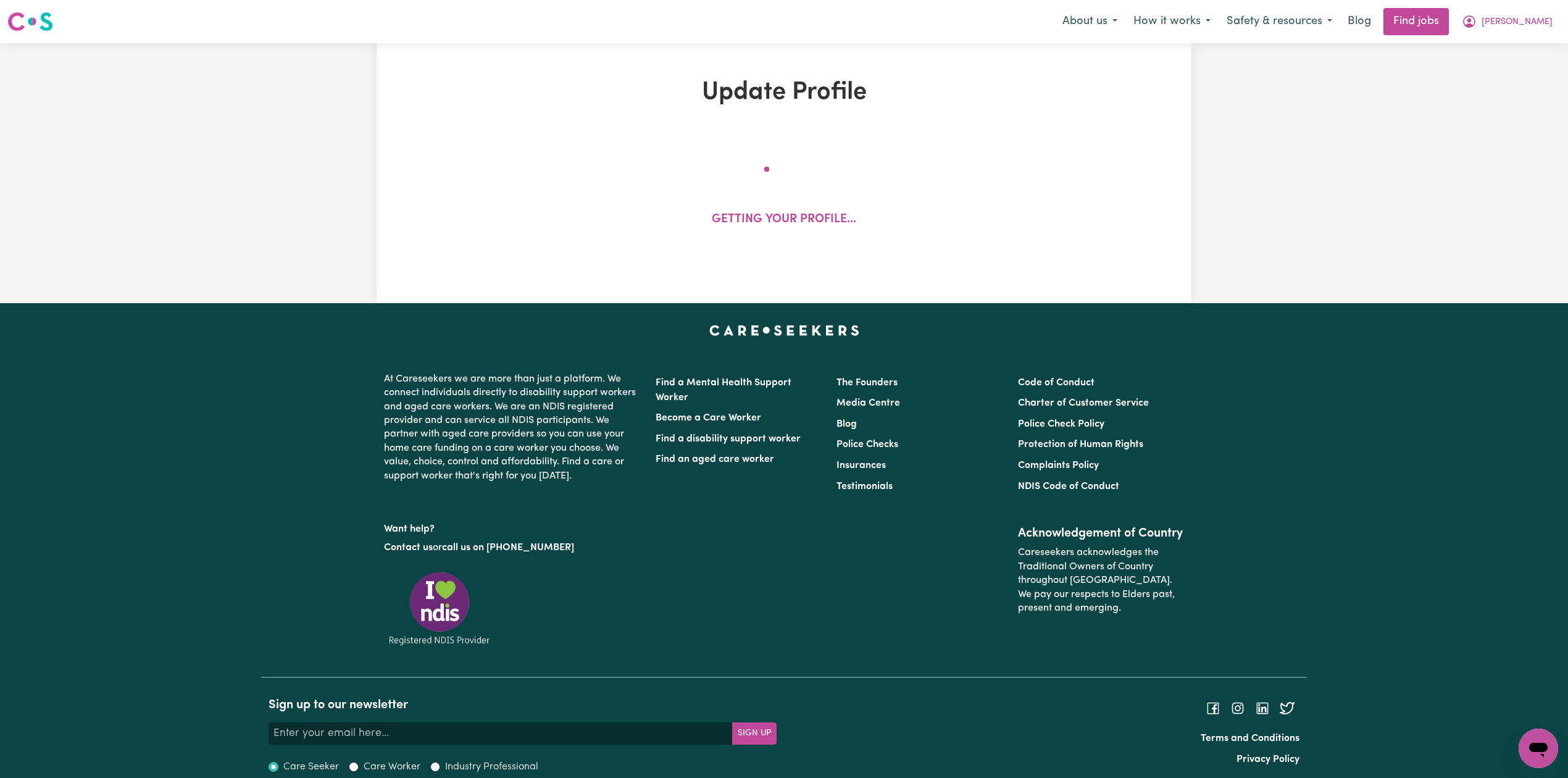
select select "58"
select select "70"
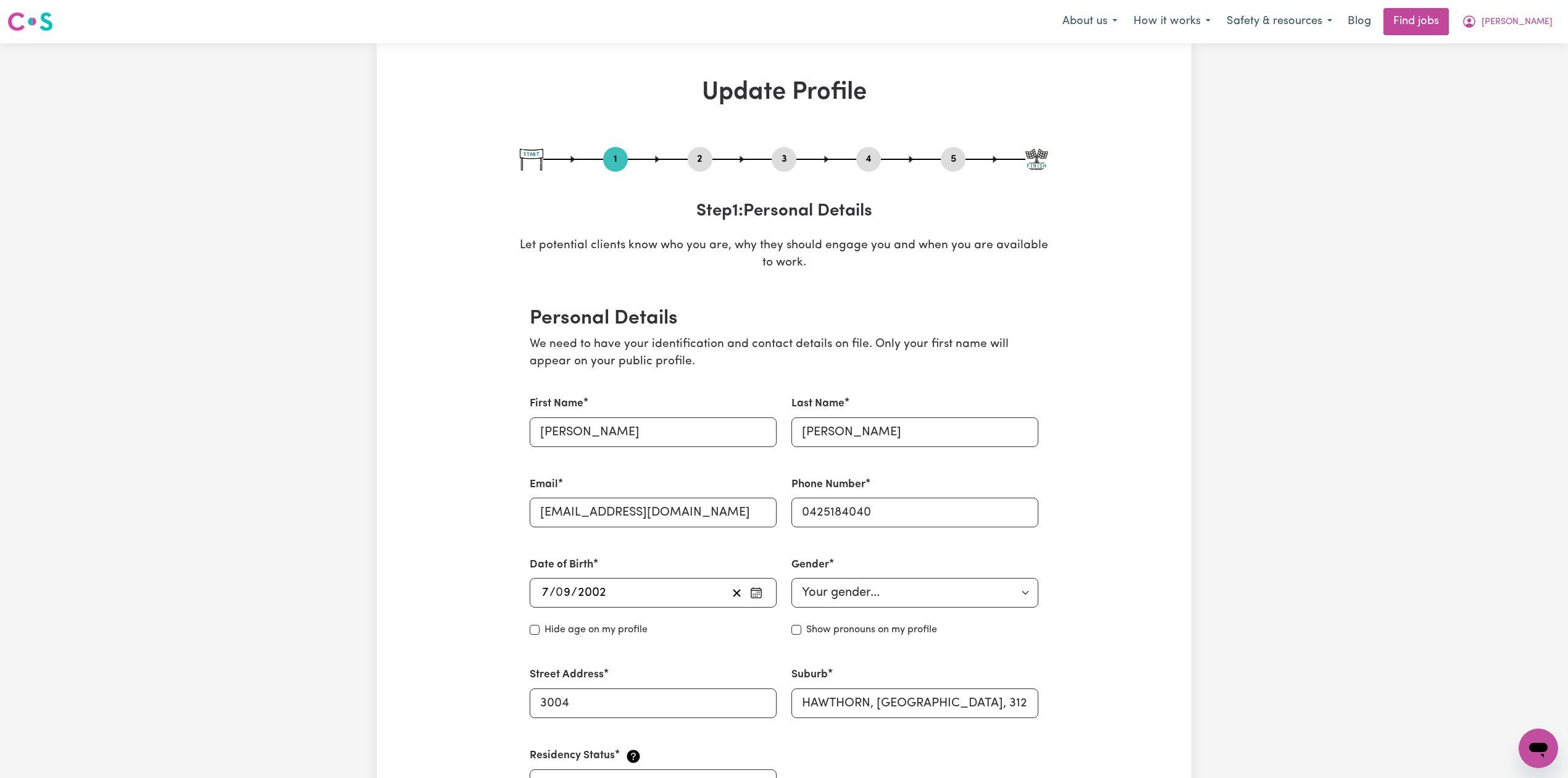
click at [781, 163] on button "3" at bounding box center [784, 159] width 25 height 16
select select "2024"
select select "2025"
select select "2024"
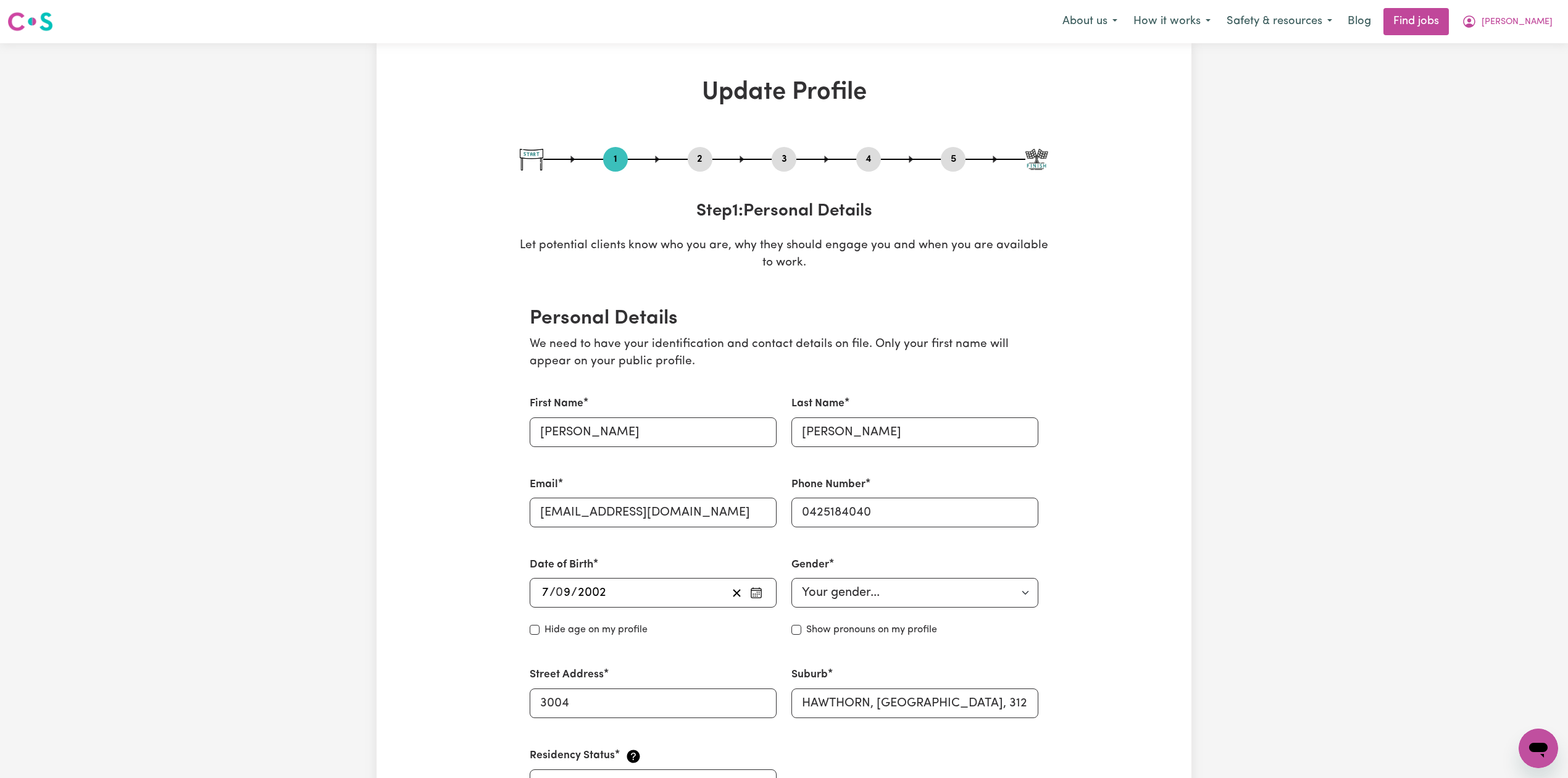
select select "2025"
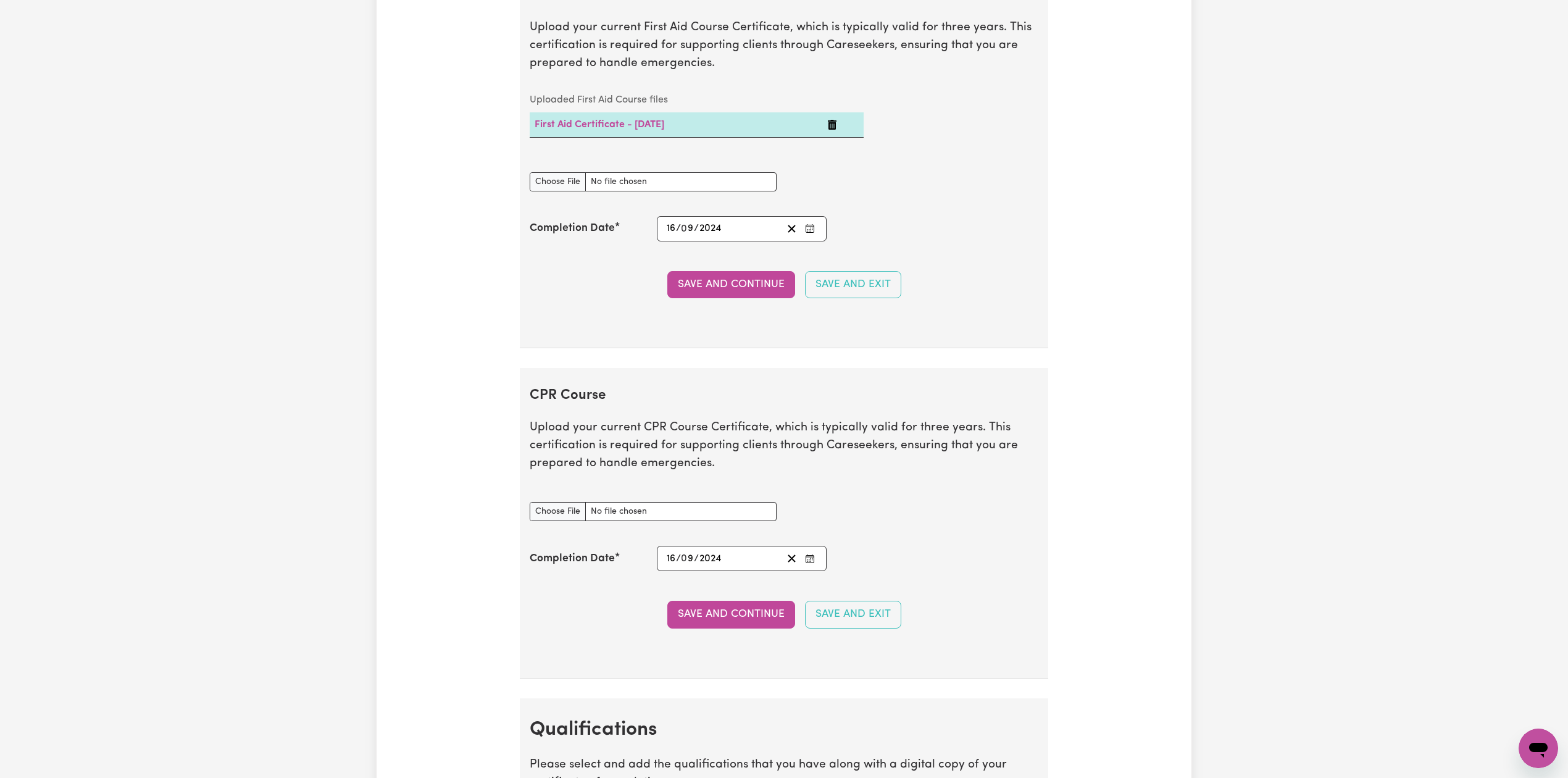
scroll to position [2799, 0]
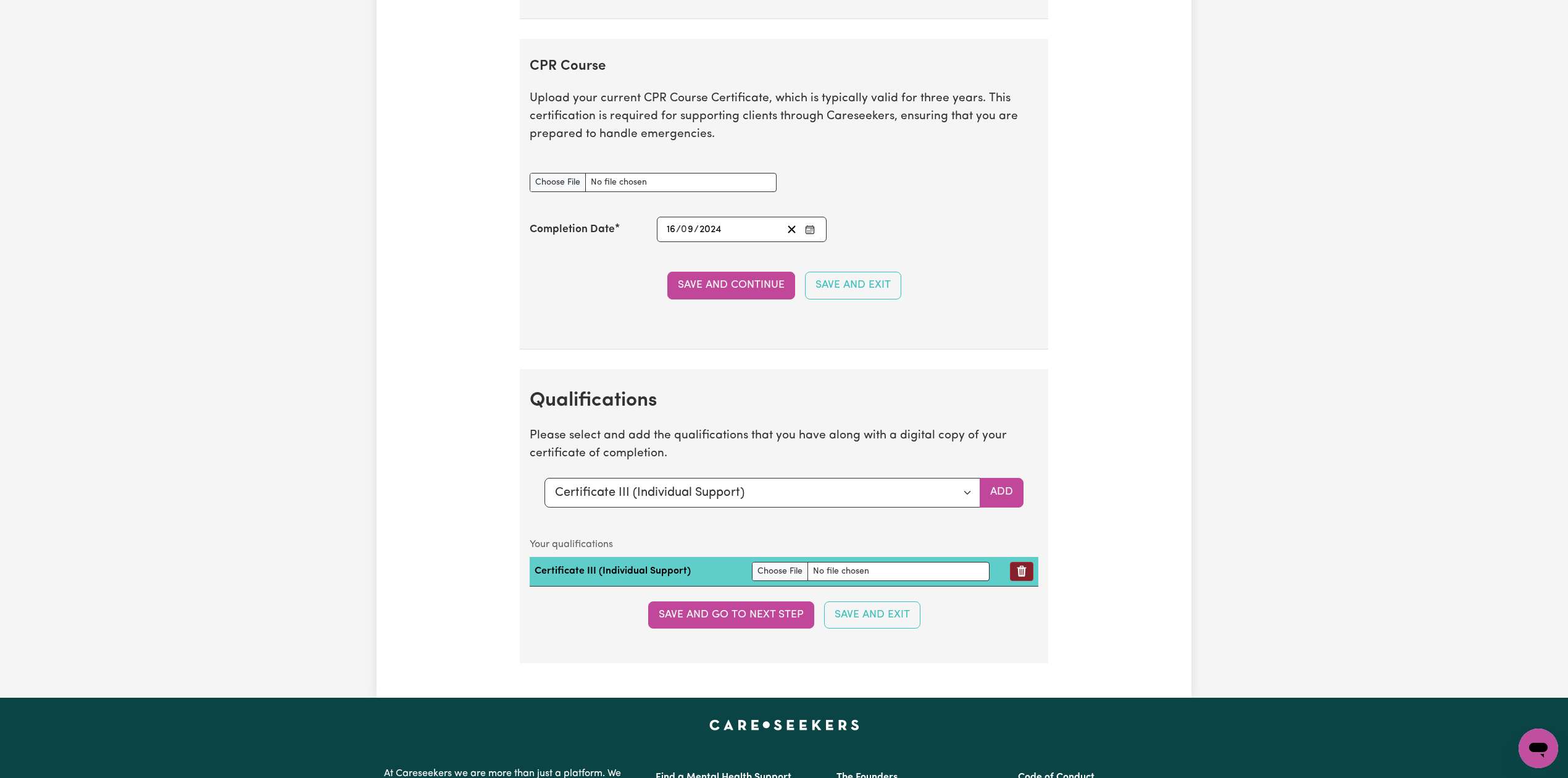
click at [1027, 581] on button "Remove qualification" at bounding box center [1021, 571] width 23 height 19
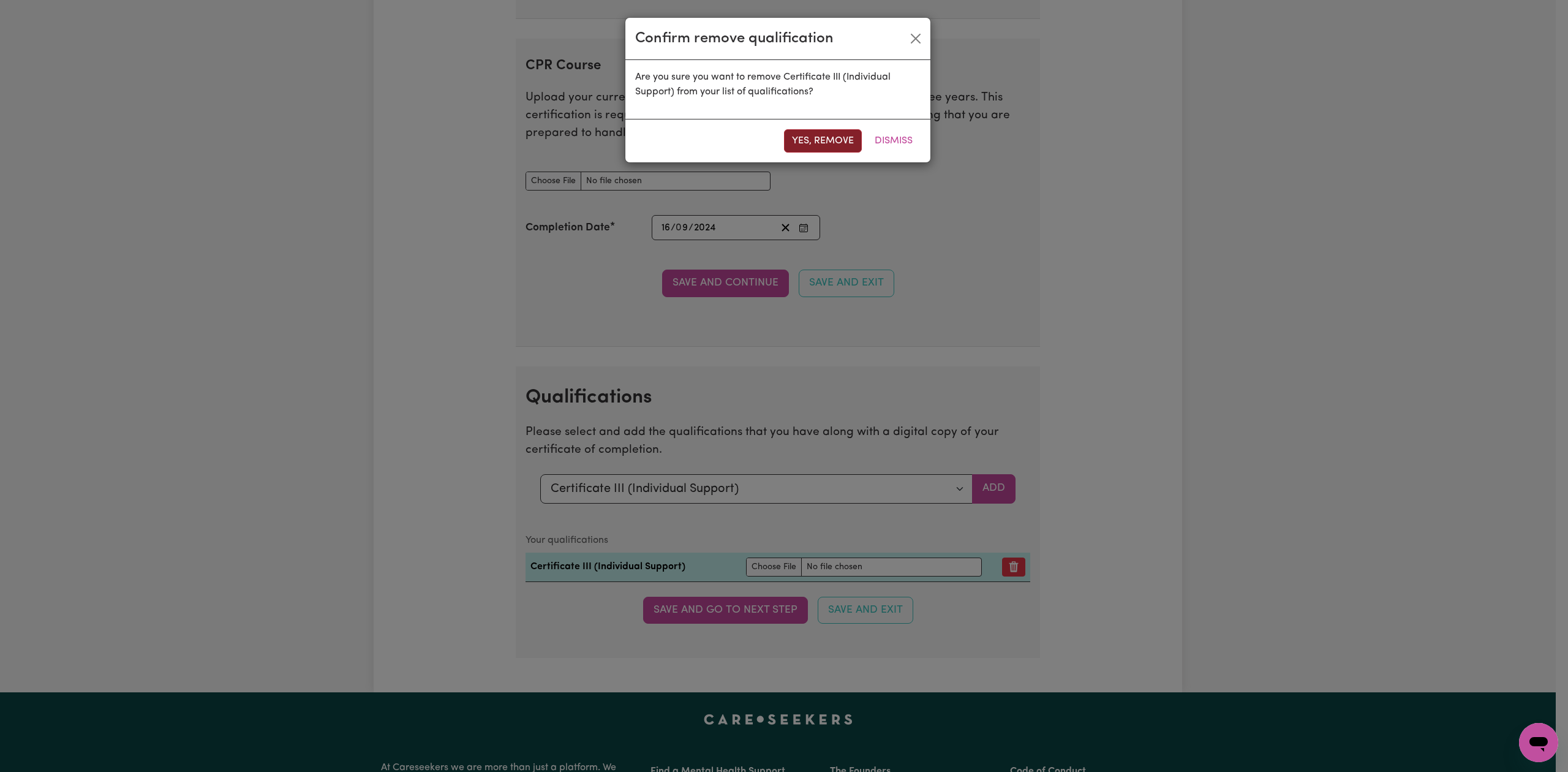
click at [811, 136] on button "Yes, remove" at bounding box center [823, 141] width 78 height 23
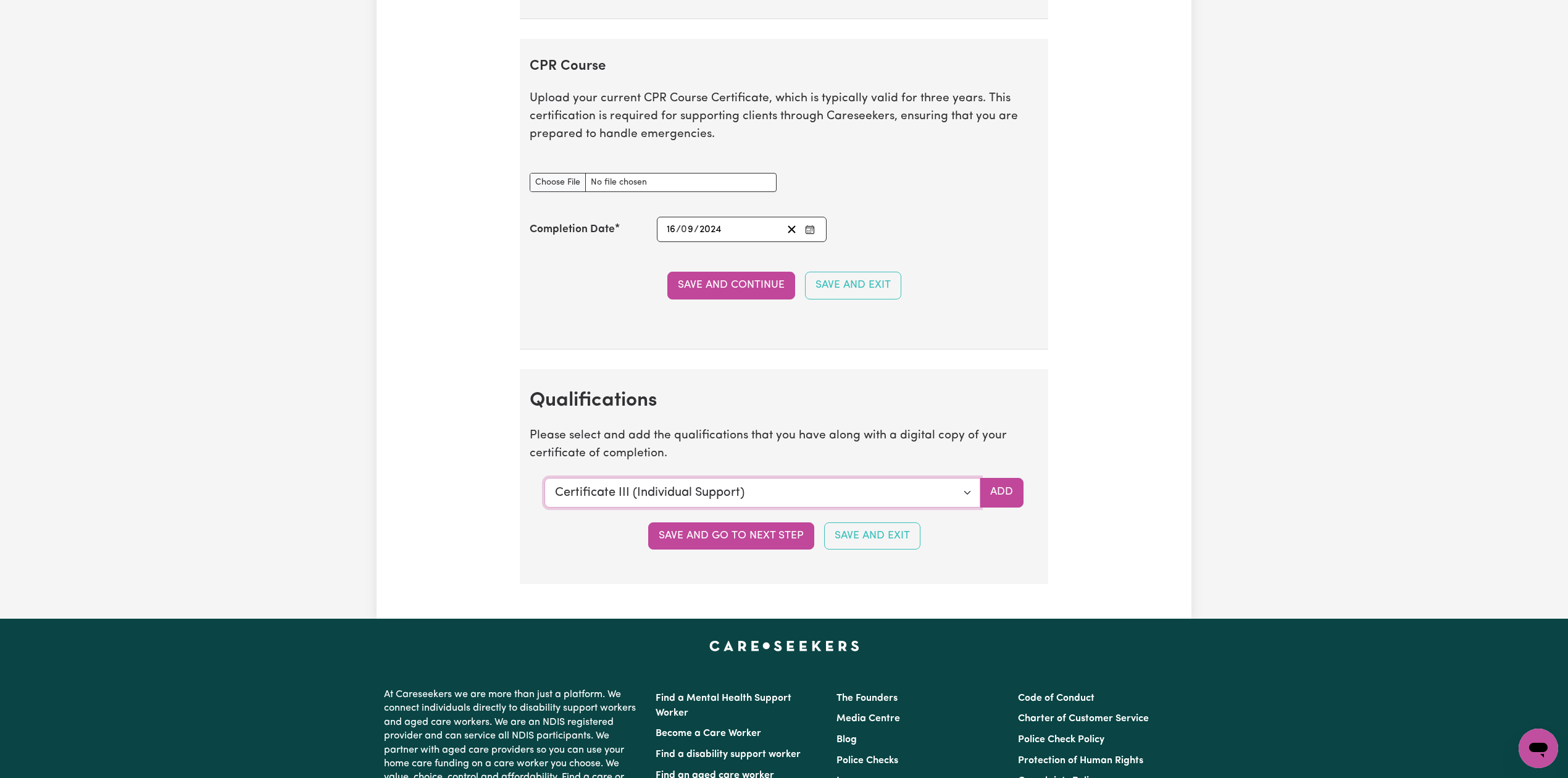
click at [962, 502] on select "Select a qualification to add... Certificate III (Individual Support) Certifica…" at bounding box center [763, 493] width 436 height 30
select select "Certificate IV (Disability Support)"
click at [545, 492] on select "Select a qualification to add... Certificate III (Individual Support) Certifica…" at bounding box center [763, 493] width 436 height 30
drag, startPoint x: 1005, startPoint y: 503, endPoint x: 883, endPoint y: 546, distance: 129.4
click at [1005, 504] on button "Add" at bounding box center [1002, 493] width 44 height 30
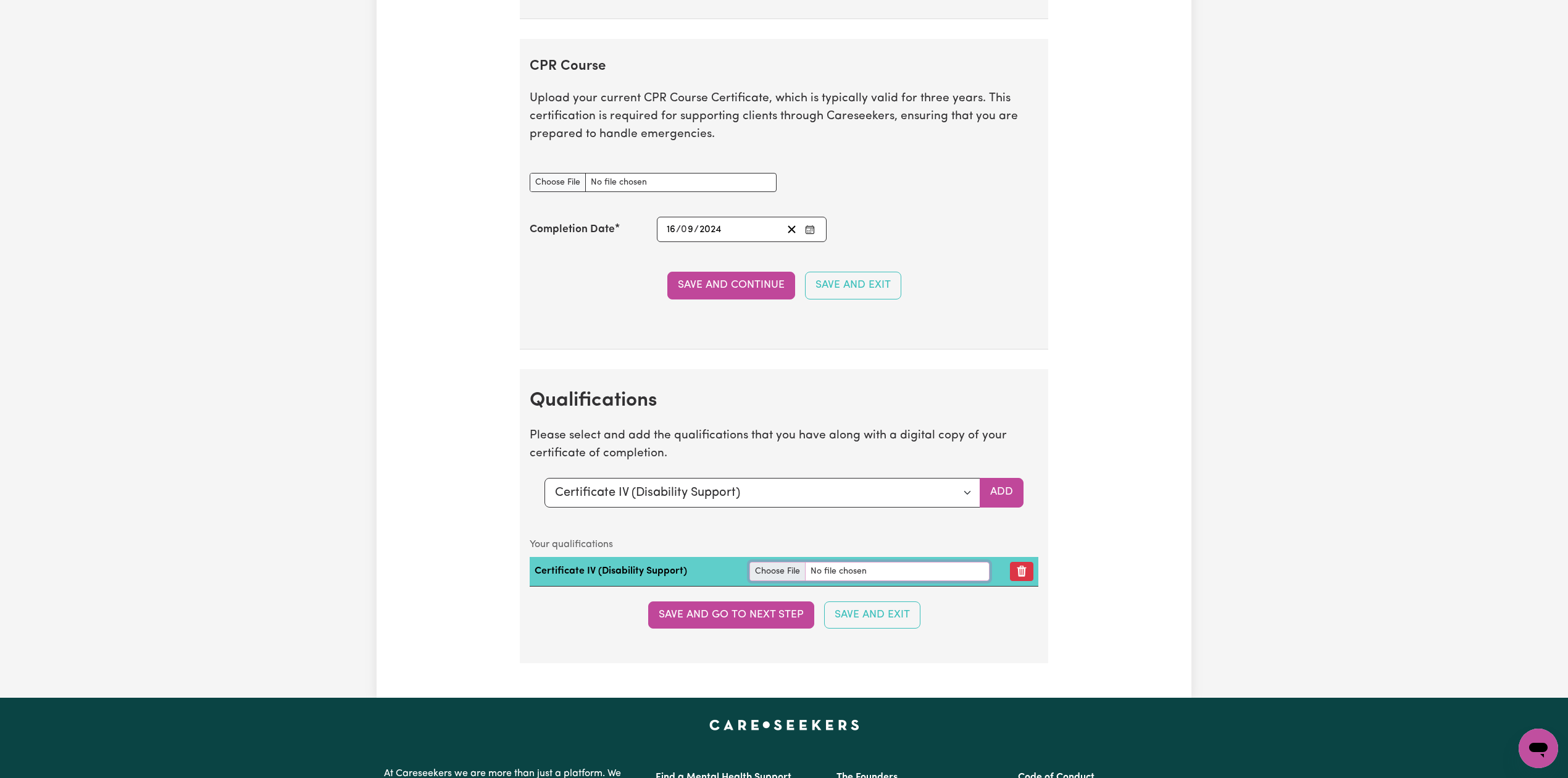
click at [776, 581] on input "file" at bounding box center [869, 571] width 240 height 19
type input "C:\fakepath\[PERSON_NAME] Certificate IV in Disability.pdf"
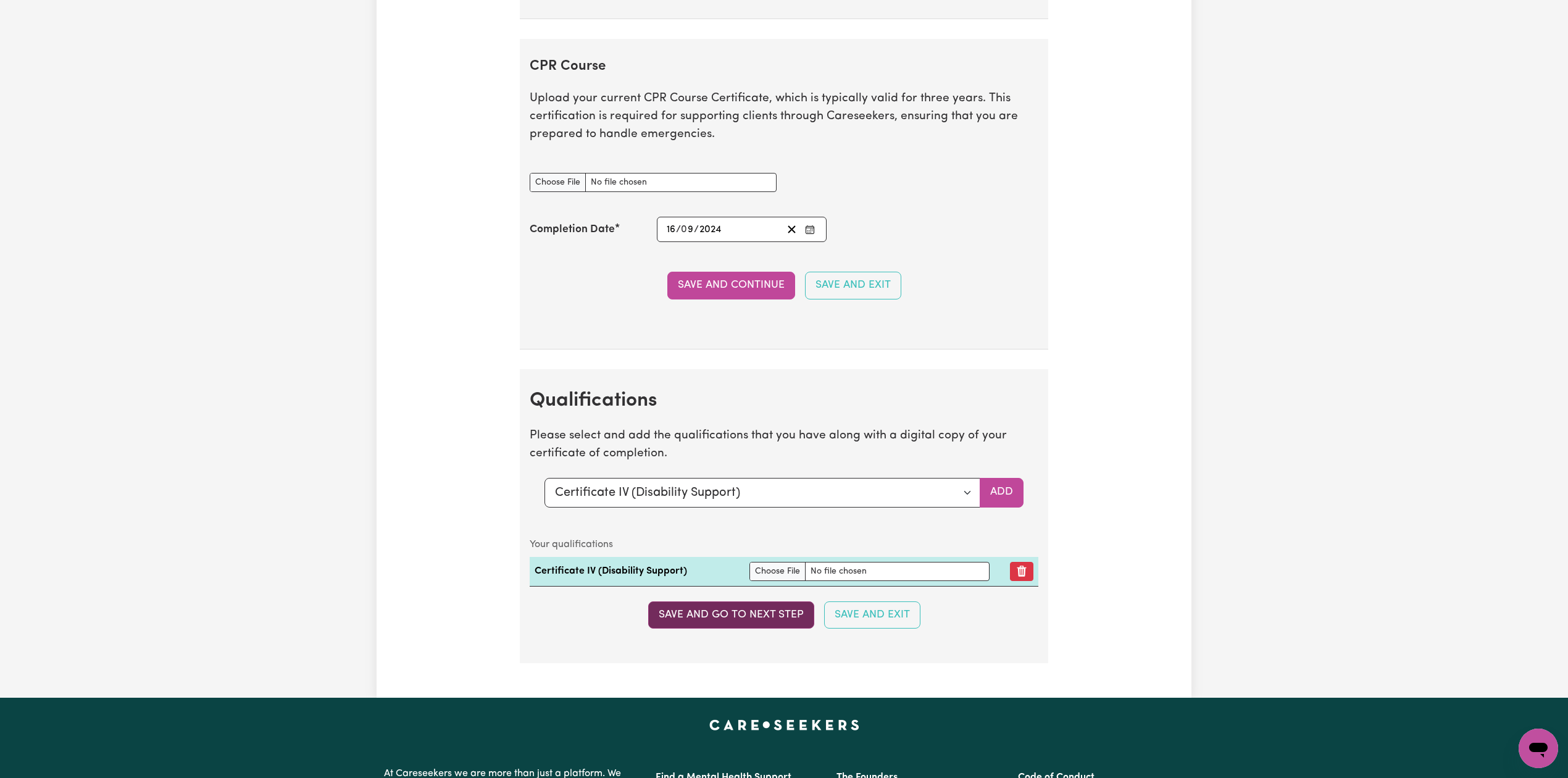
click at [756, 623] on button "Save and go to next step" at bounding box center [731, 615] width 166 height 27
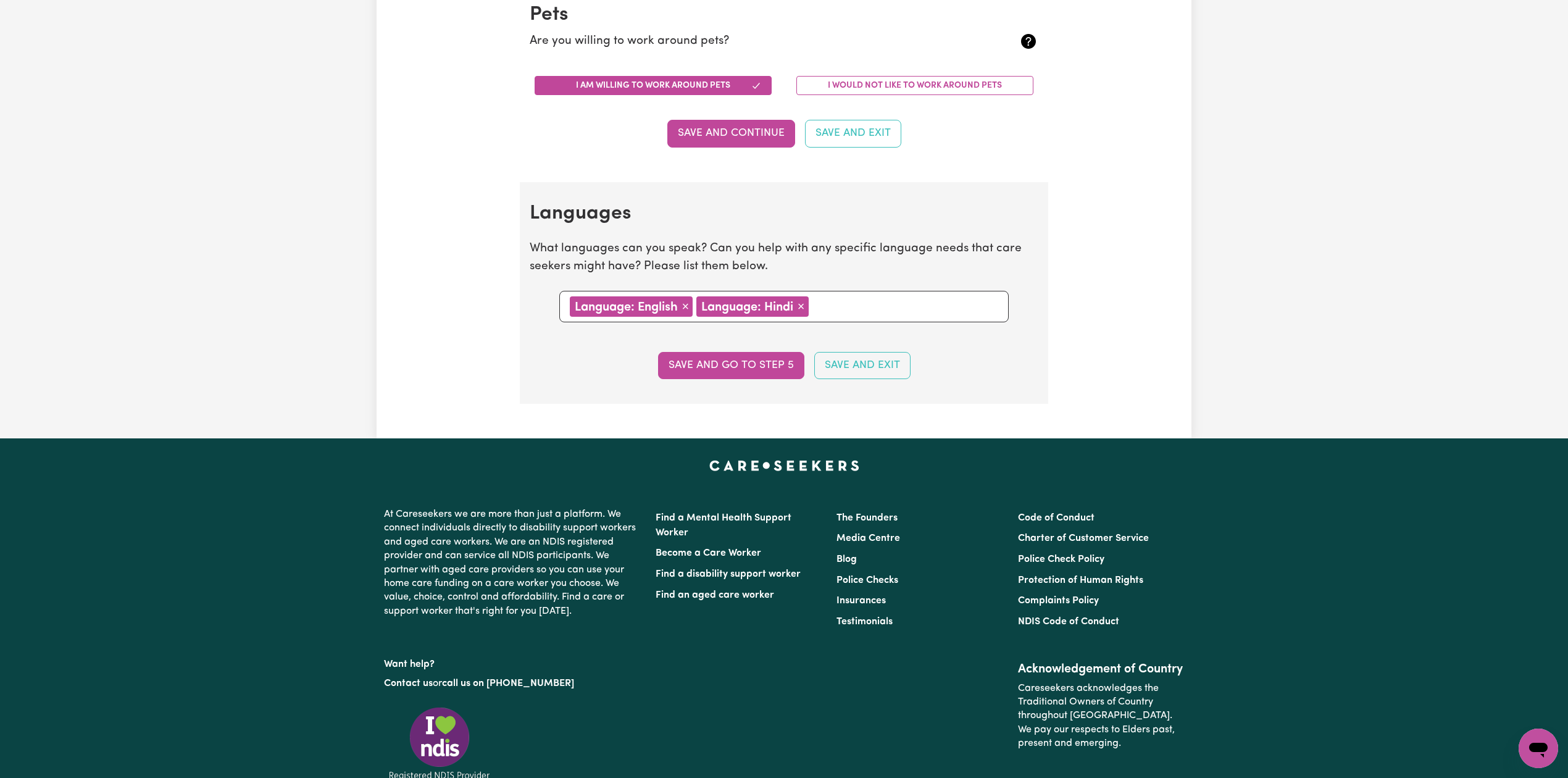
scroll to position [0, 0]
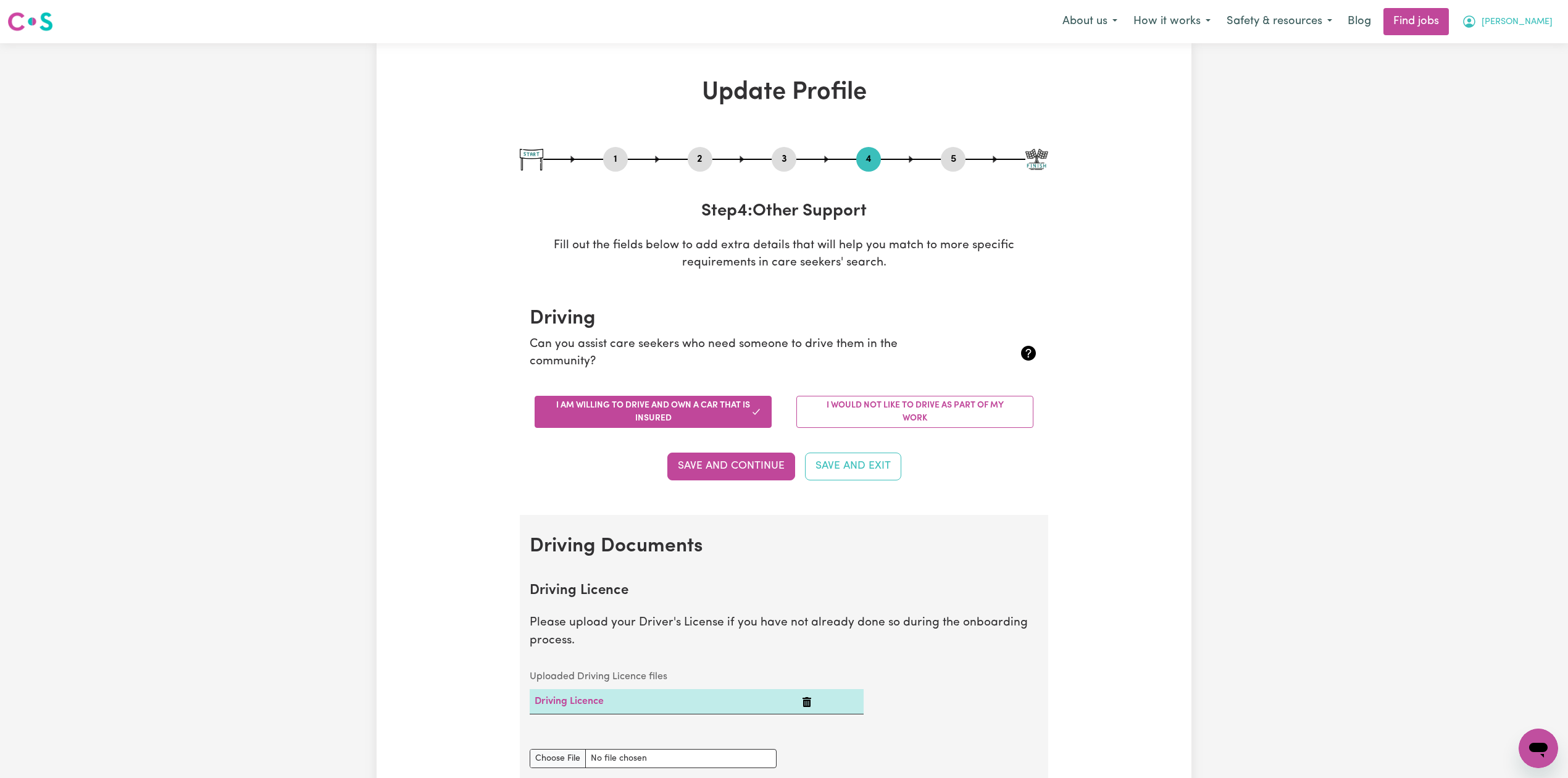
drag, startPoint x: 1517, startPoint y: 37, endPoint x: 1521, endPoint y: 30, distance: 8.1
click at [1521, 30] on nav "Menu About us How it works Safety & resources Blog Find jobs [PERSON_NAME]" at bounding box center [784, 21] width 1568 height 43
click at [1521, 28] on button "[PERSON_NAME]" at bounding box center [1507, 21] width 107 height 26
click at [1515, 88] on link "Logout" at bounding box center [1511, 94] width 98 height 24
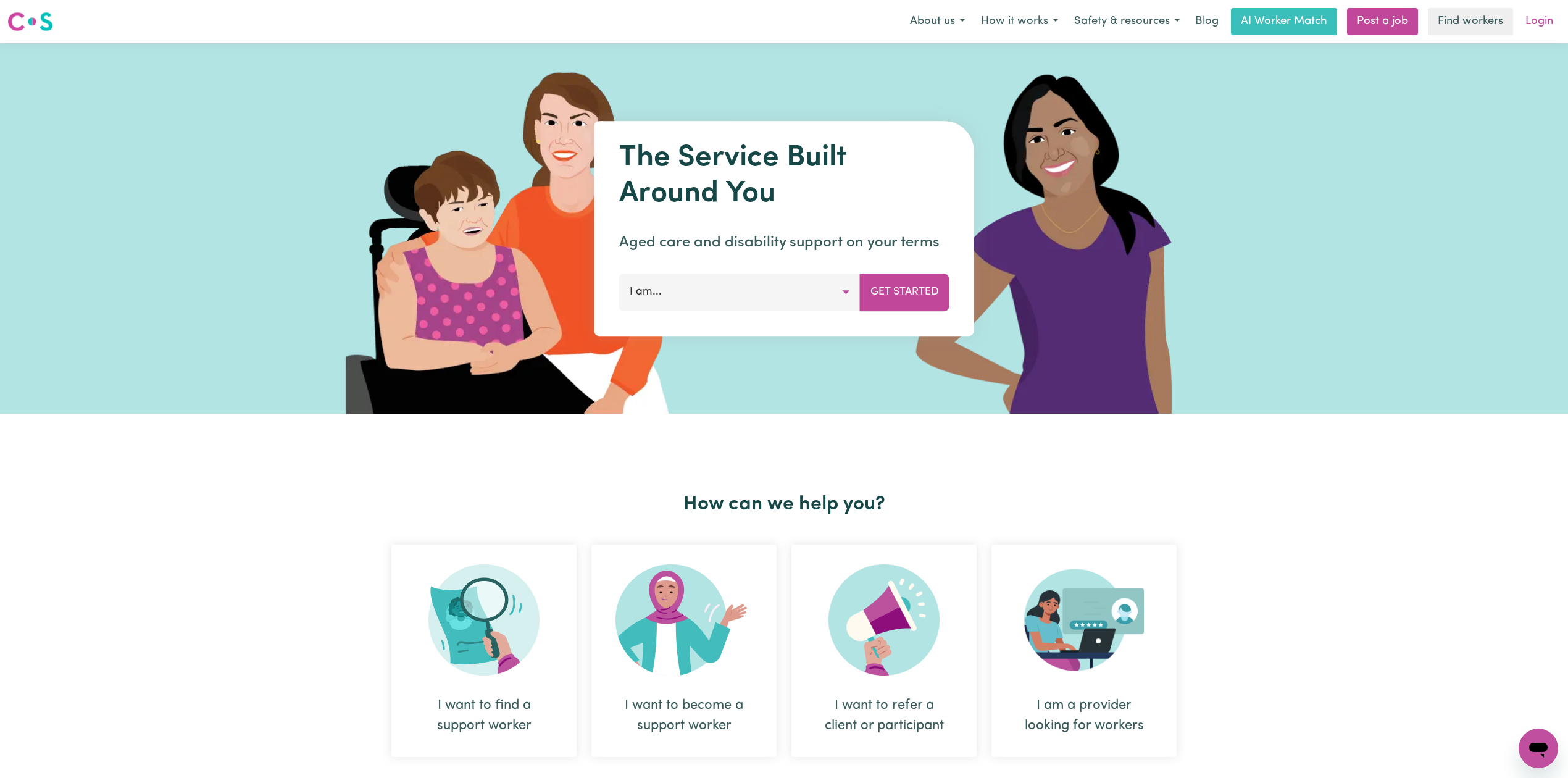
click at [1529, 21] on link "Login" at bounding box center [1540, 21] width 43 height 27
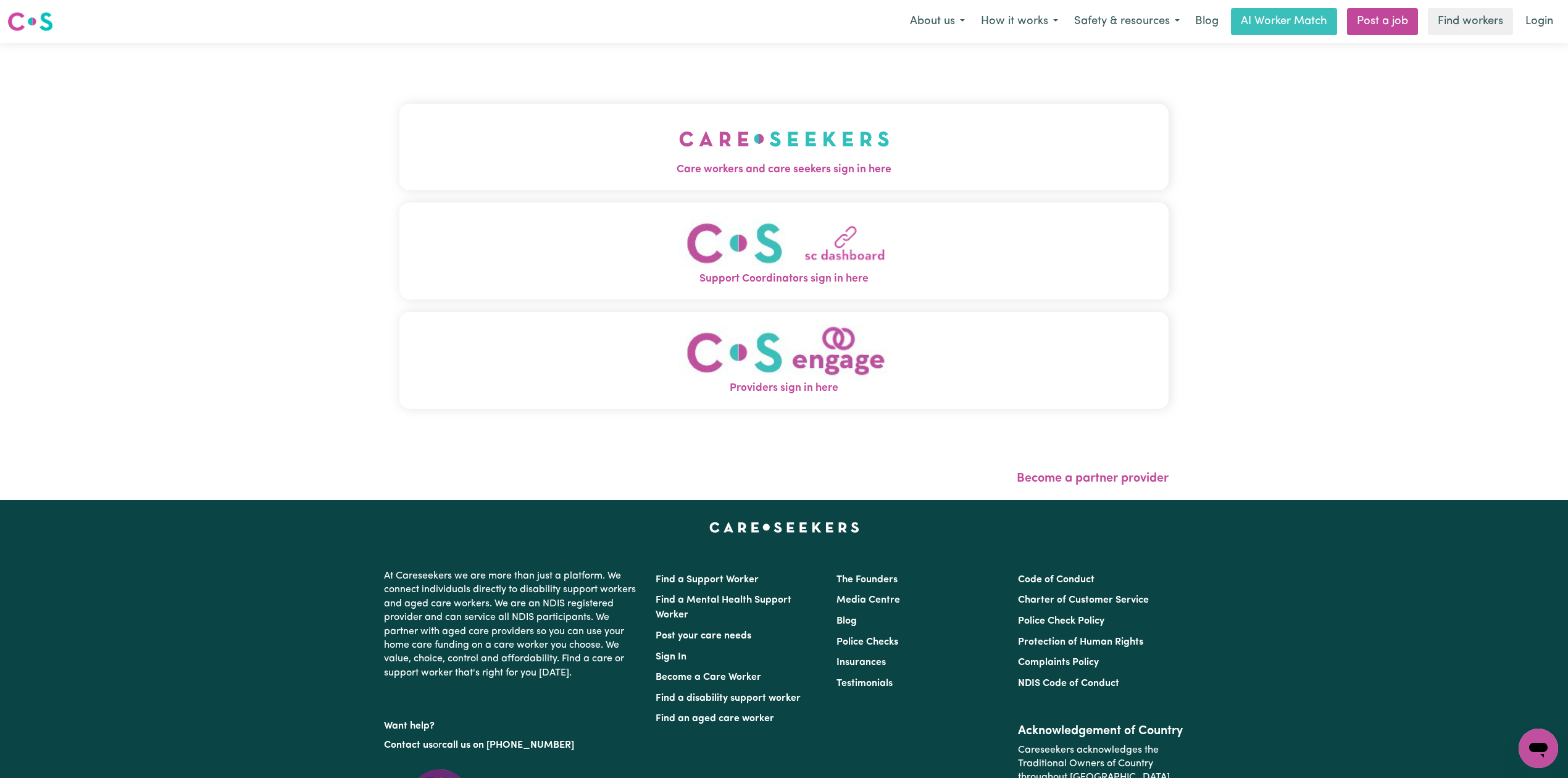
click at [679, 135] on img "Care workers and care seekers sign in here" at bounding box center [785, 139] width 211 height 46
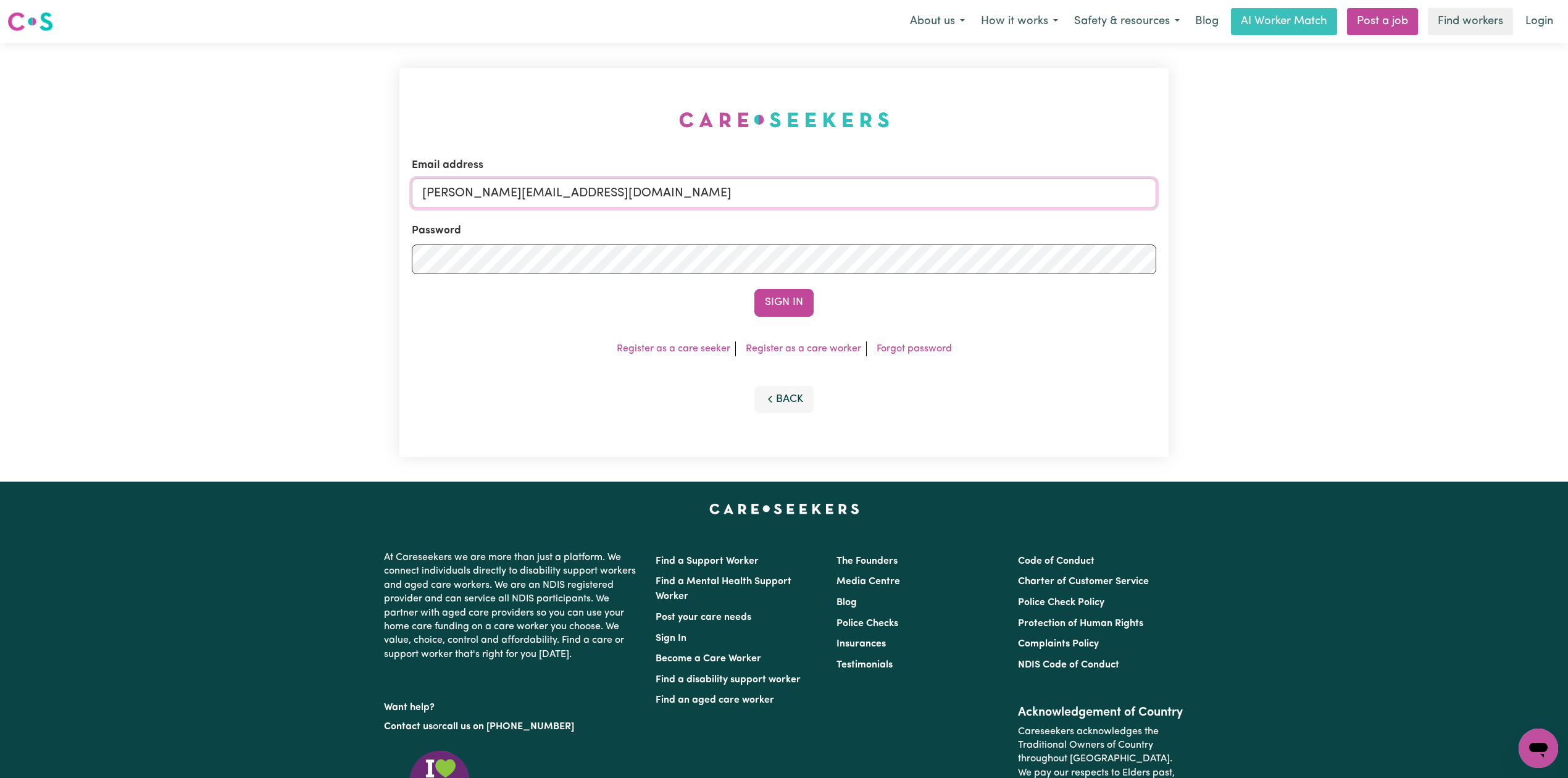
drag, startPoint x: 644, startPoint y: 191, endPoint x: 631, endPoint y: 208, distance: 21.4
click at [638, 197] on input "[PERSON_NAME][EMAIL_ADDRESS][DOMAIN_NAME]" at bounding box center [783, 194] width 744 height 30
drag, startPoint x: 485, startPoint y: 189, endPoint x: 867, endPoint y: 223, distance: 383.5
click at [867, 221] on form "Email address Superuser~[EMAIL_ADDRESS][DOMAIN_NAME] Password Sign In" at bounding box center [783, 237] width 744 height 160
type input "Superuser~[EMAIL_ADDRESS][DOMAIN_NAME]"
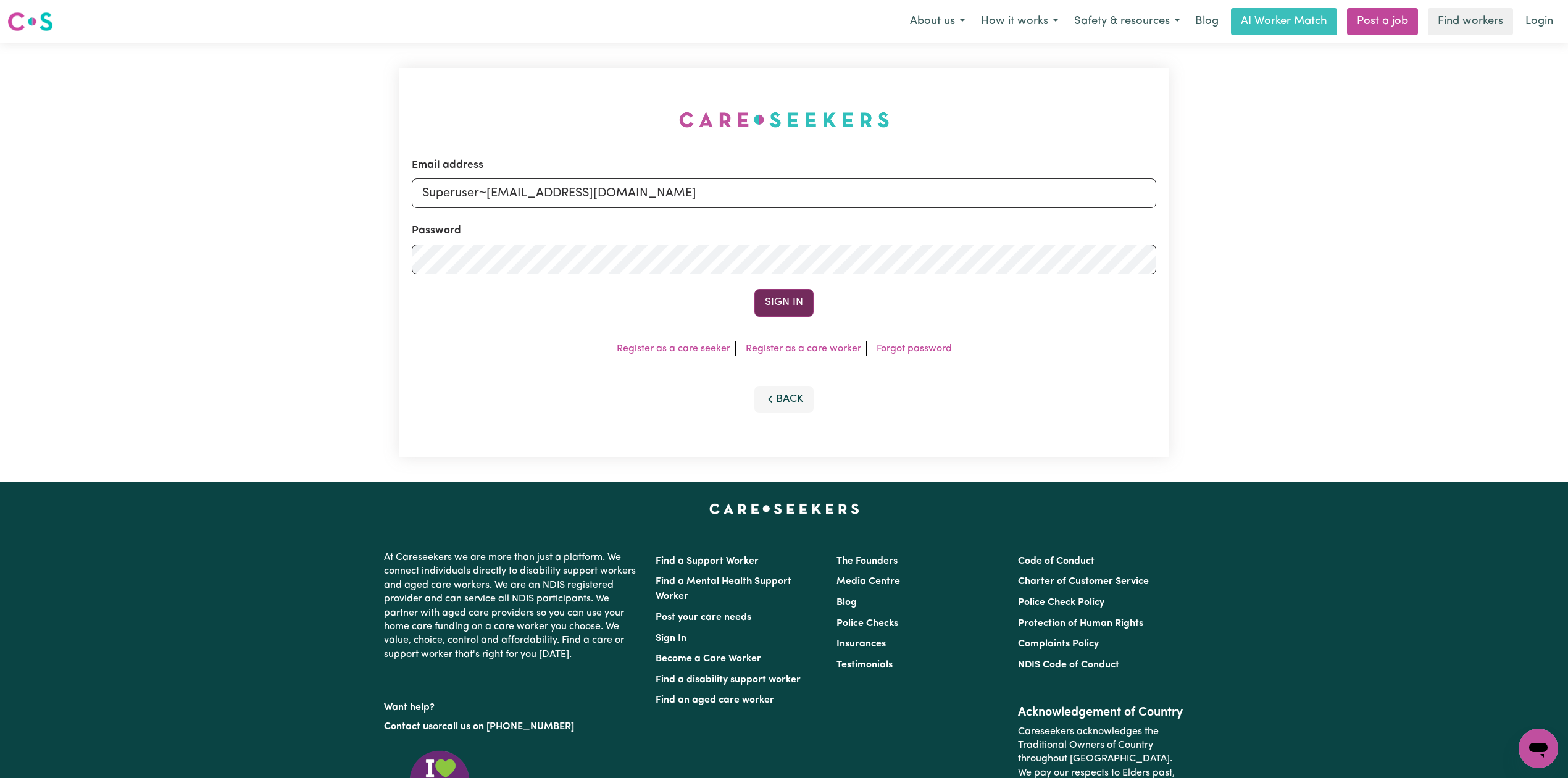
click at [758, 295] on button "Sign In" at bounding box center [783, 303] width 59 height 27
